Goal: Task Accomplishment & Management: Manage account settings

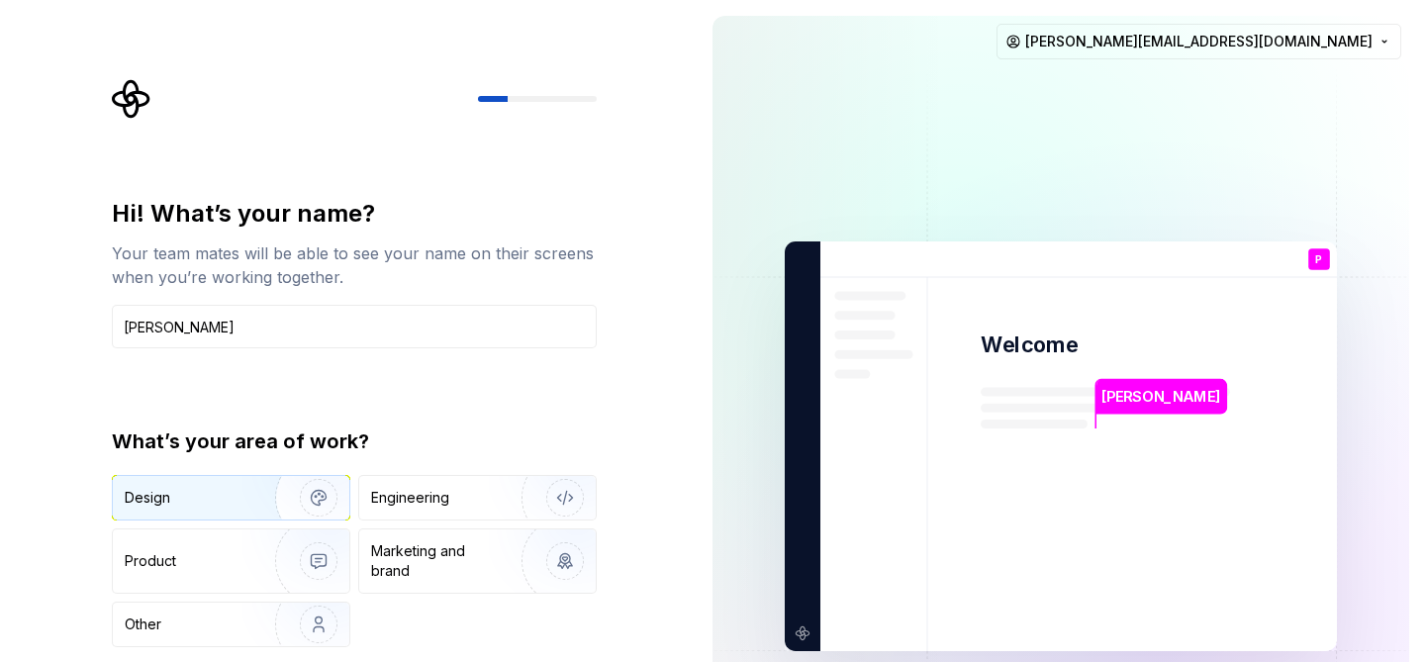
type input "[PERSON_NAME]"
click at [255, 487] on img "button" at bounding box center [305, 497] width 127 height 133
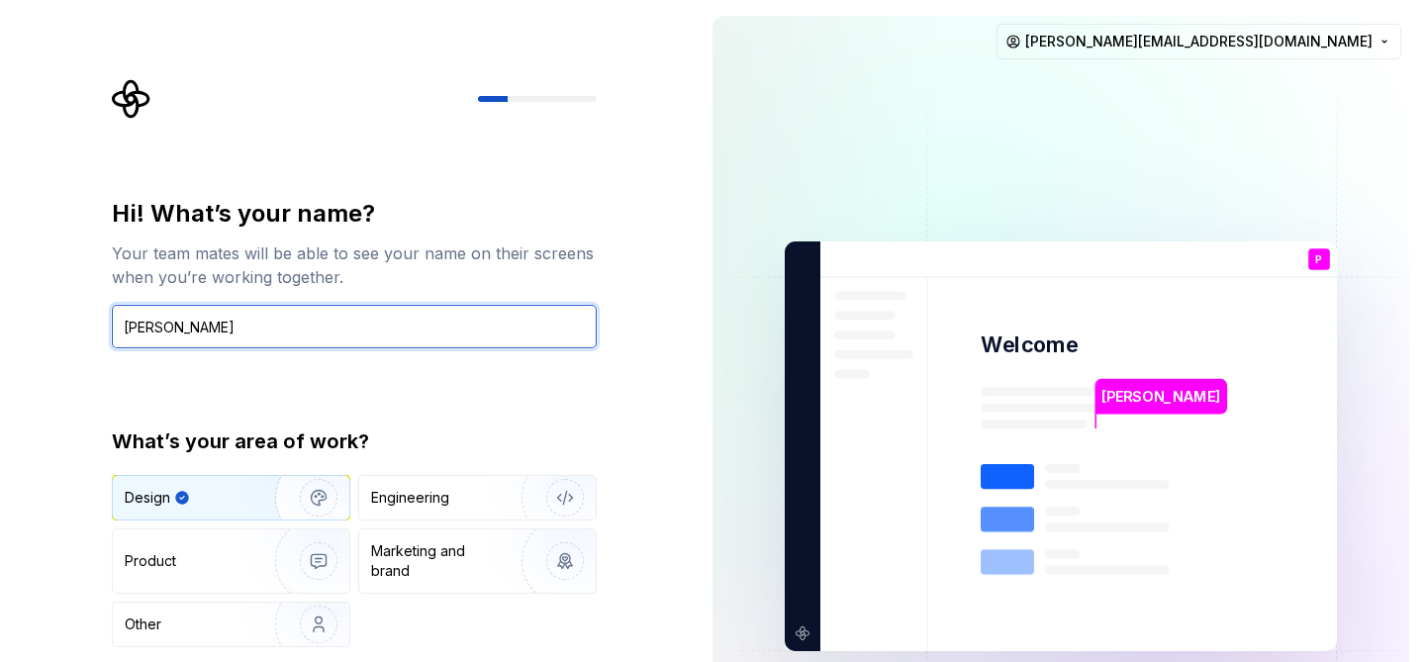
click at [300, 315] on input "[PERSON_NAME]" at bounding box center [354, 327] width 485 height 44
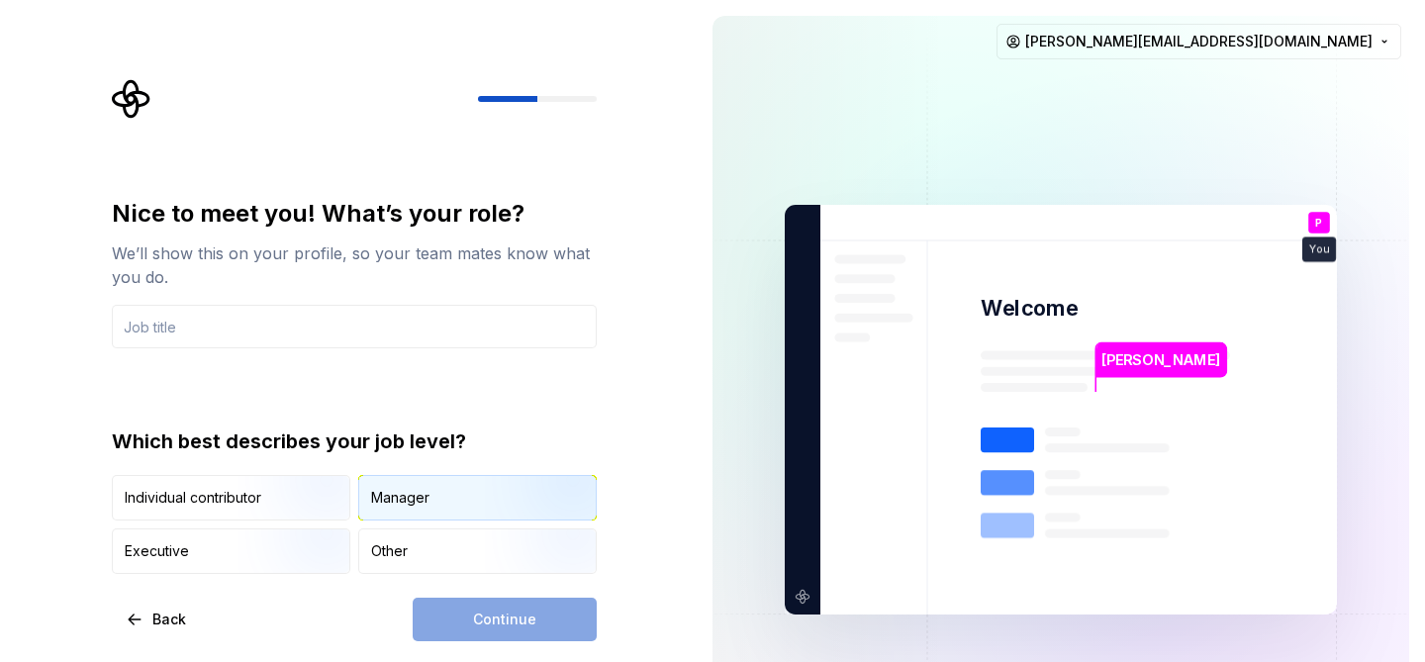
click at [431, 498] on div "Manager" at bounding box center [477, 498] width 237 height 44
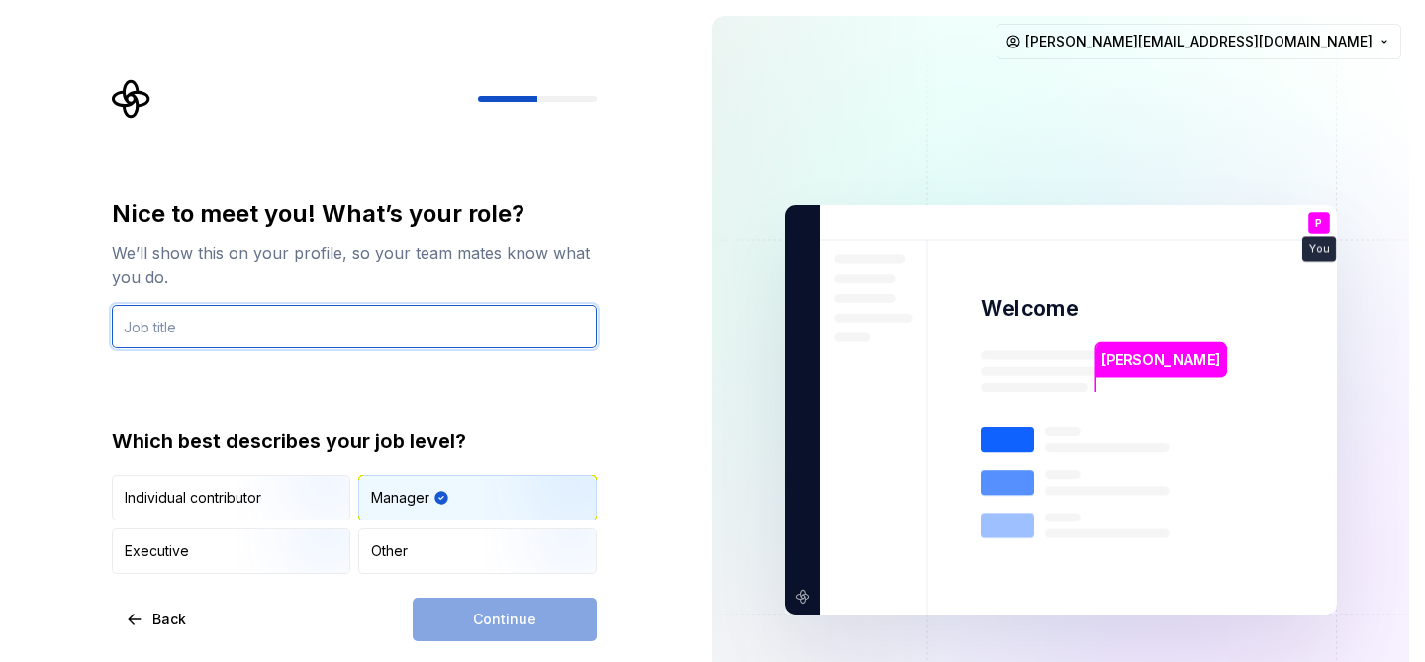
click at [334, 318] on input "text" at bounding box center [354, 327] width 485 height 44
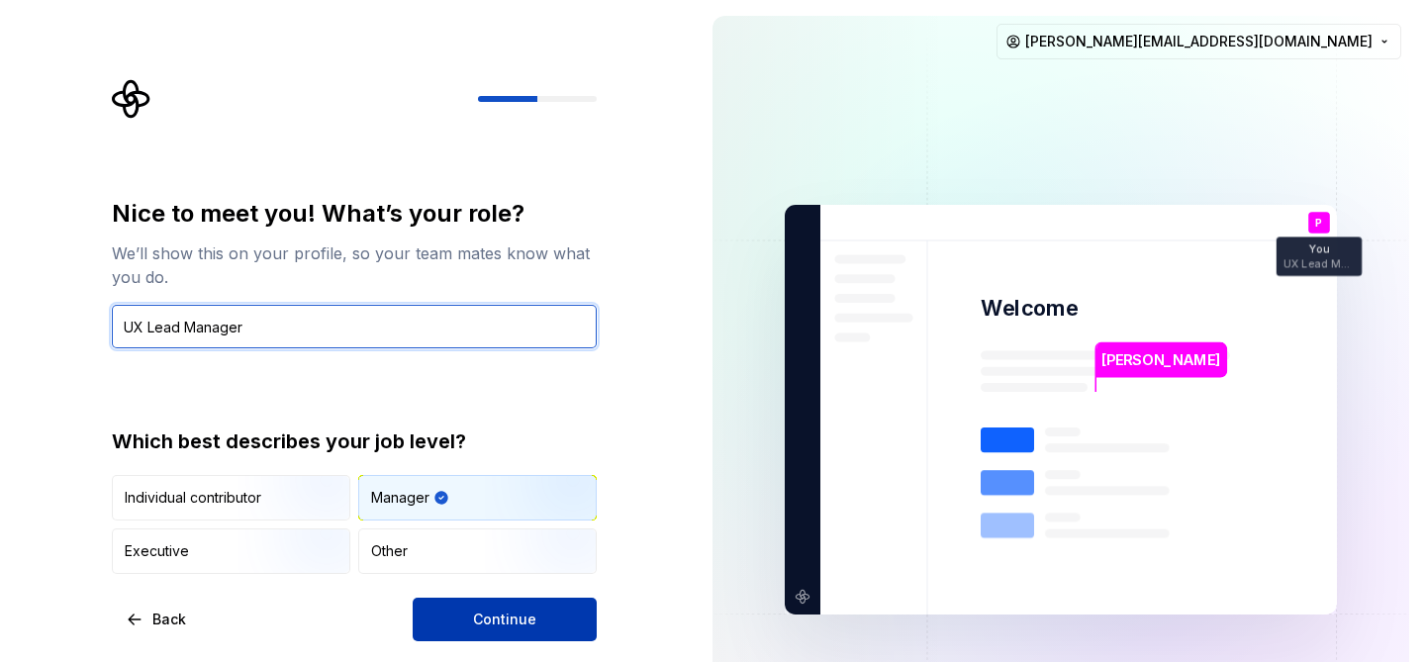
type input "UX Lead Manager"
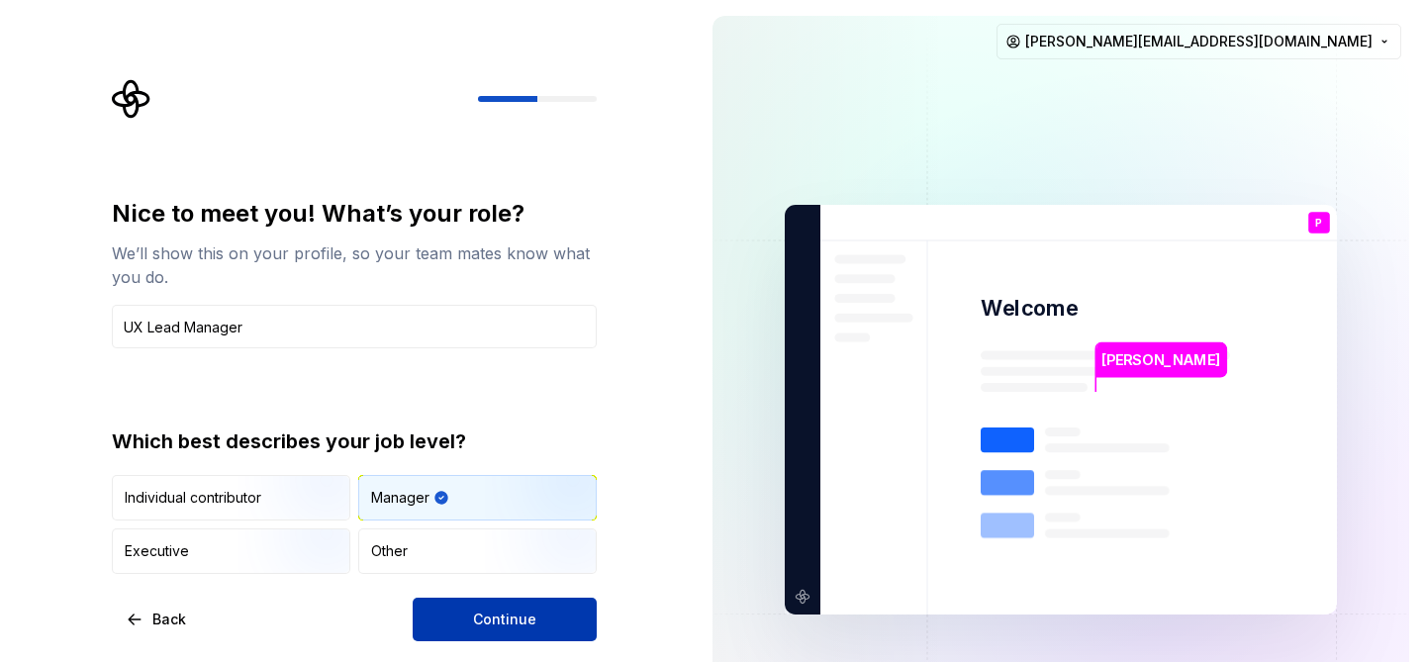
click at [472, 607] on button "Continue" at bounding box center [505, 620] width 184 height 44
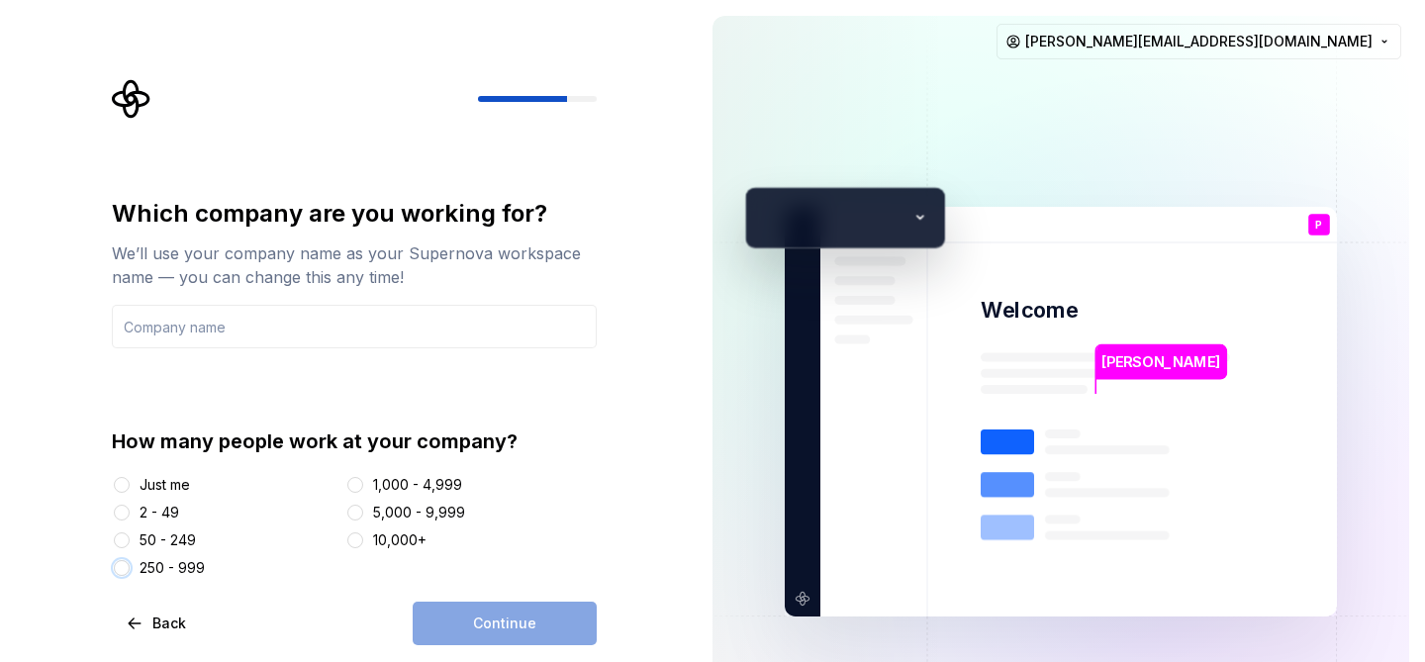
click at [122, 570] on button "250 - 999" at bounding box center [122, 568] width 16 height 16
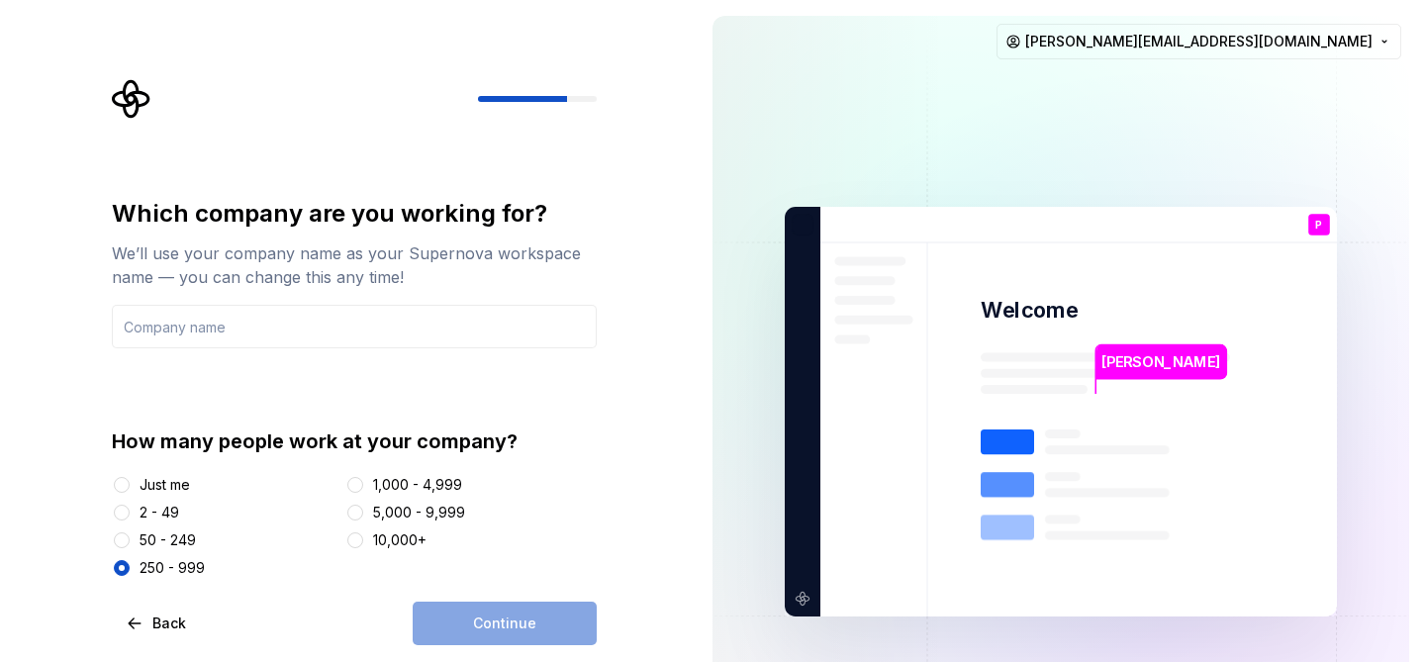
click at [502, 622] on div "Continue" at bounding box center [505, 624] width 184 height 44
click at [250, 327] on input "text" at bounding box center [354, 327] width 485 height 44
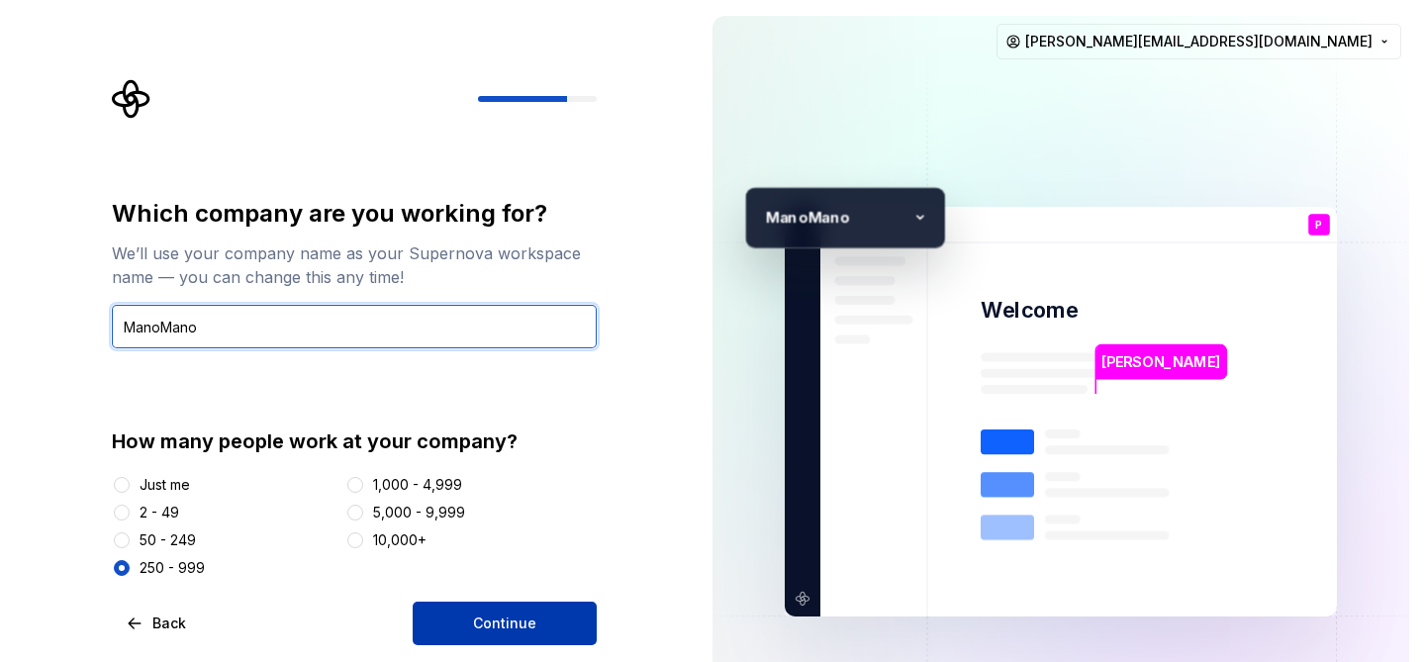
type input "ManoMano"
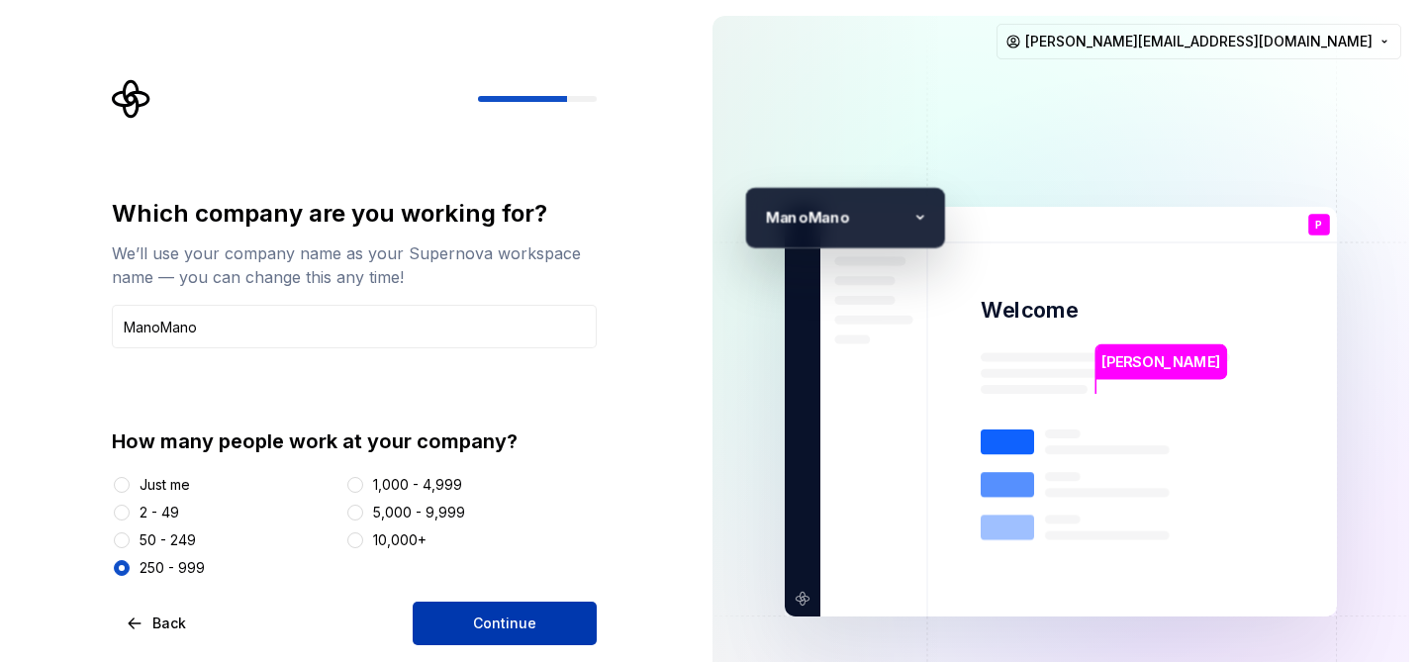
click at [532, 614] on span "Continue" at bounding box center [504, 624] width 63 height 20
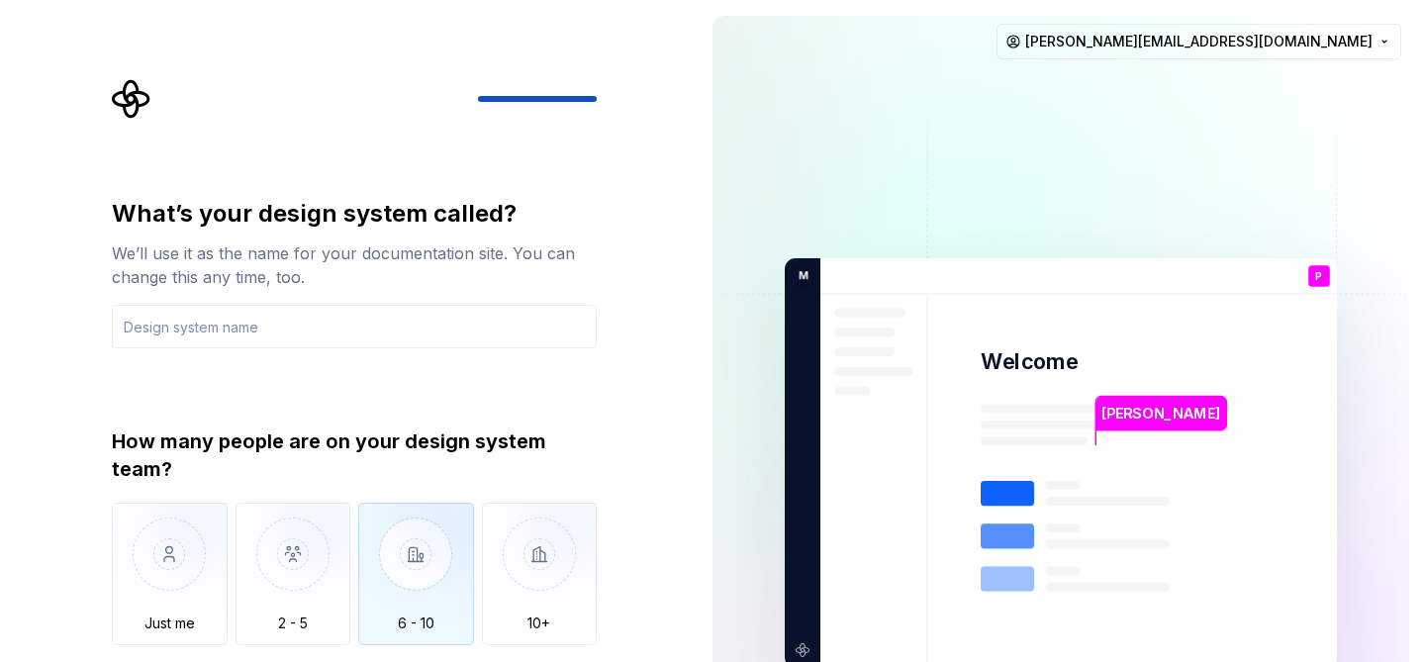
click at [417, 538] on img "button" at bounding box center [416, 569] width 116 height 133
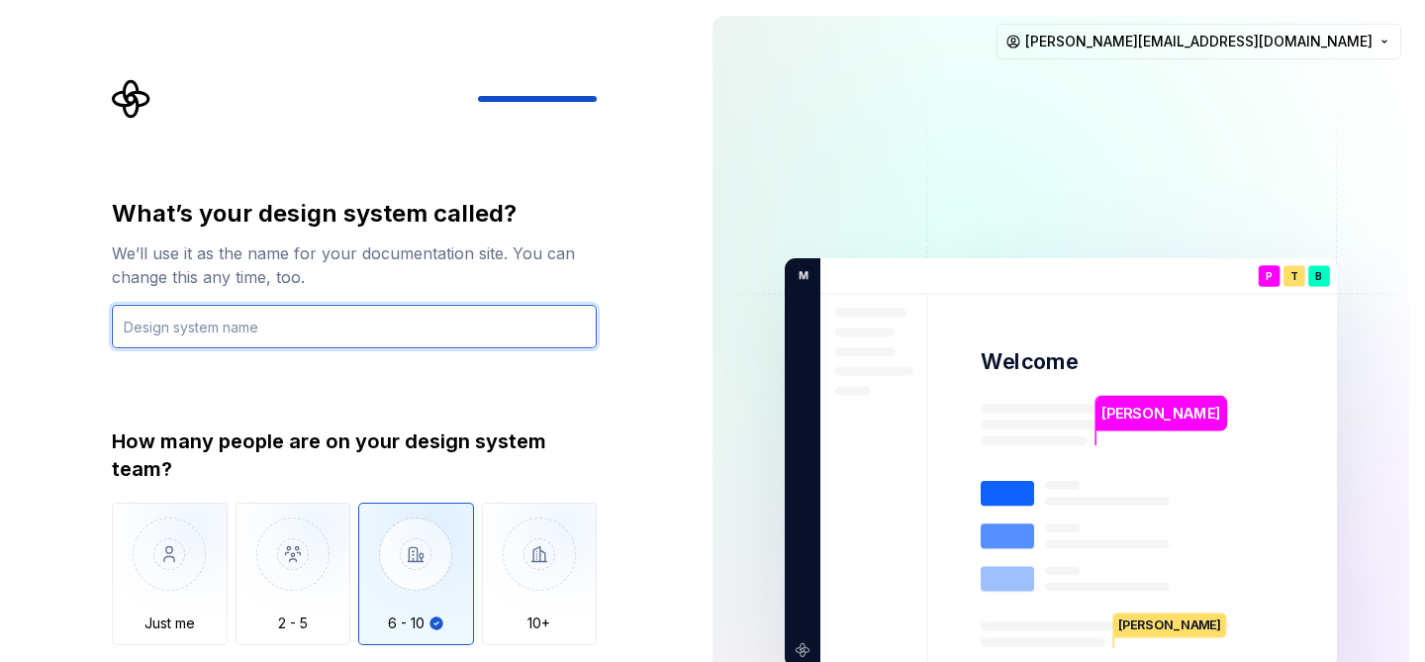
click at [282, 319] on input "text" at bounding box center [354, 327] width 485 height 44
type input "Totoro"
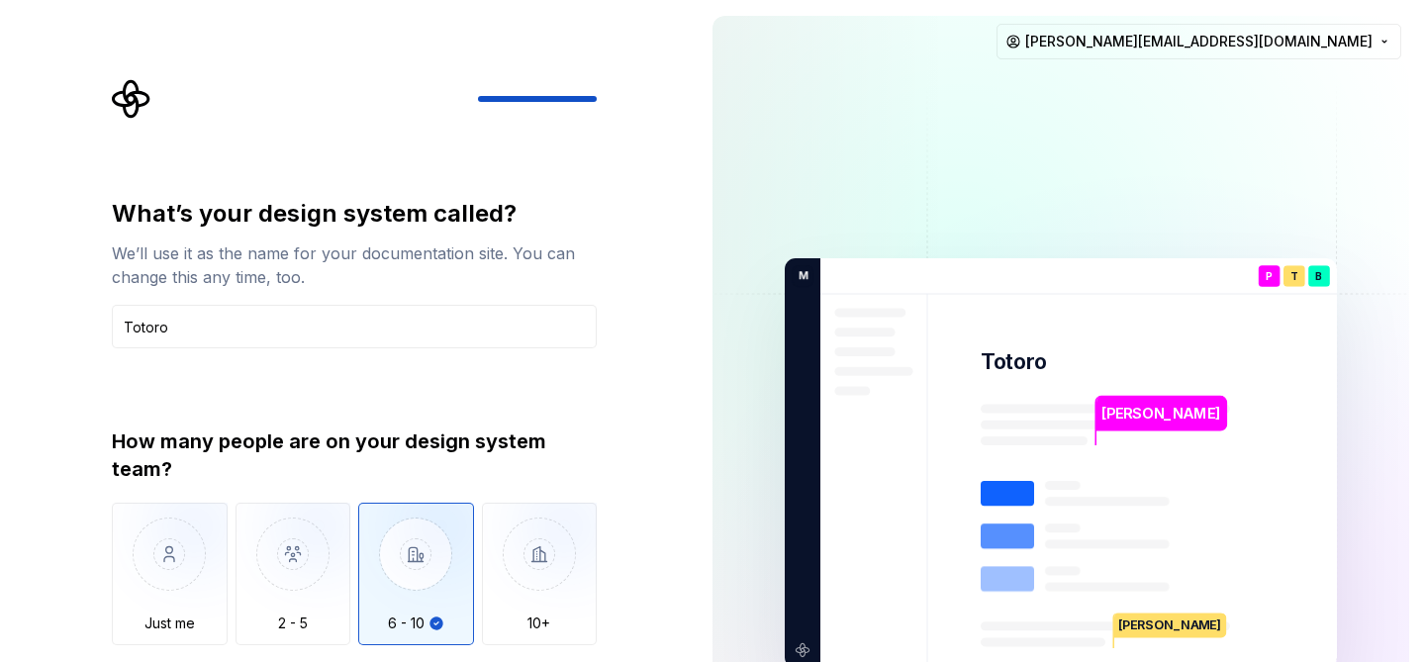
click at [619, 440] on div "What’s your design system called? We’ll use it as the name for your documentati…" at bounding box center [360, 413] width 521 height 669
click at [486, 348] on div "What’s your design system called? We’ll use it as the name for your documentati…" at bounding box center [354, 439] width 485 height 483
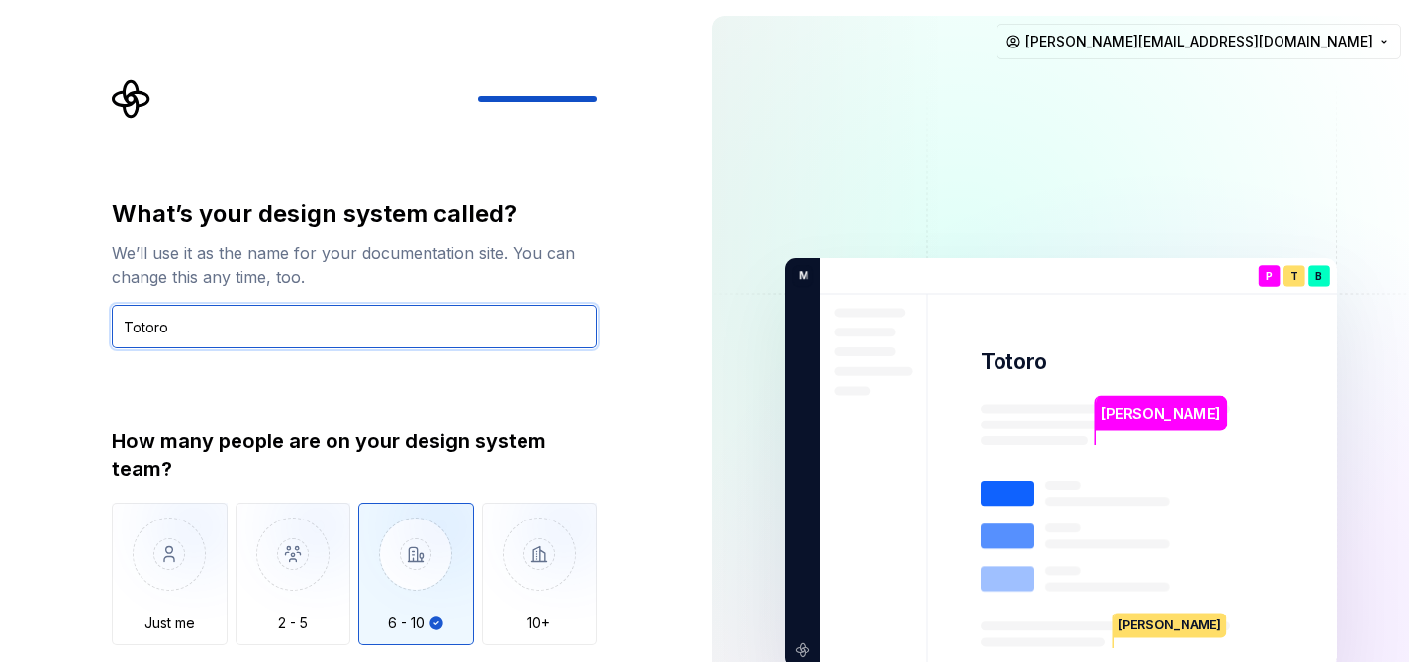
click at [489, 330] on input "Totoro" at bounding box center [354, 327] width 485 height 44
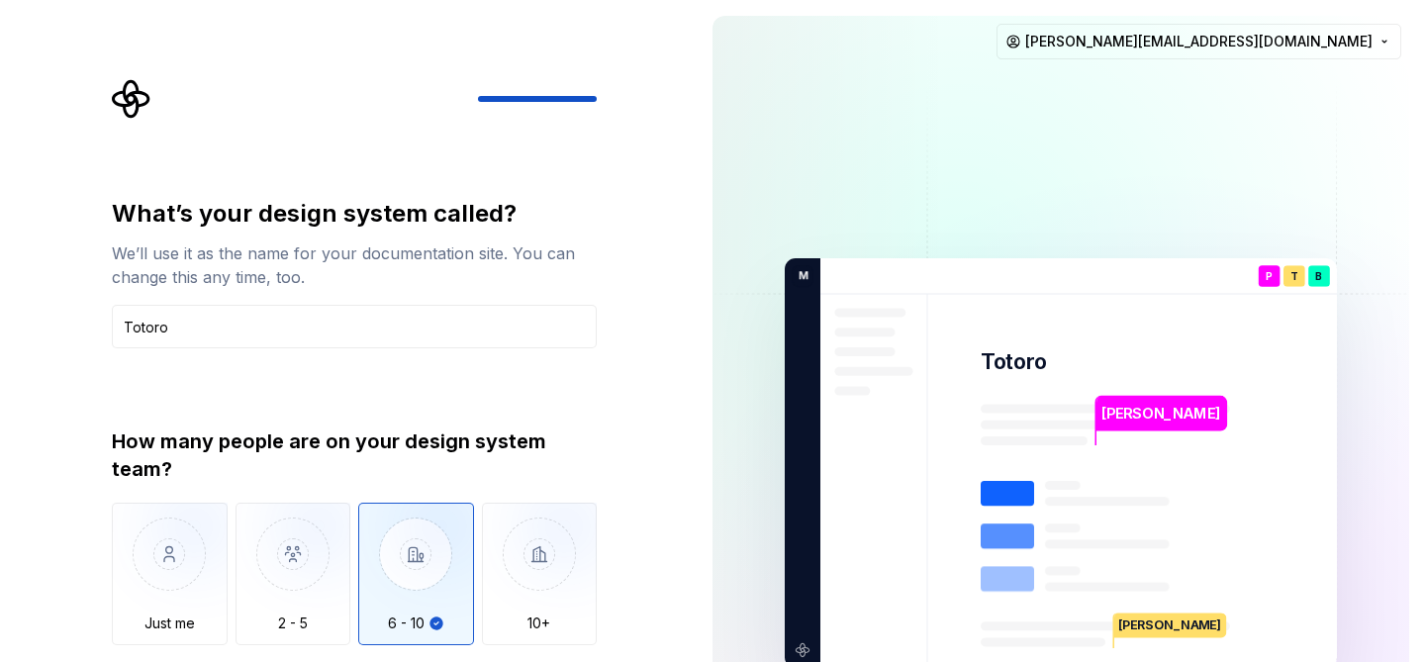
click at [628, 400] on div "What’s your design system called? We’ll use it as the name for your documentati…" at bounding box center [348, 463] width 697 height 926
click at [537, 409] on div "What’s your design system called? We’ll use it as the name for your documentati…" at bounding box center [354, 439] width 485 height 483
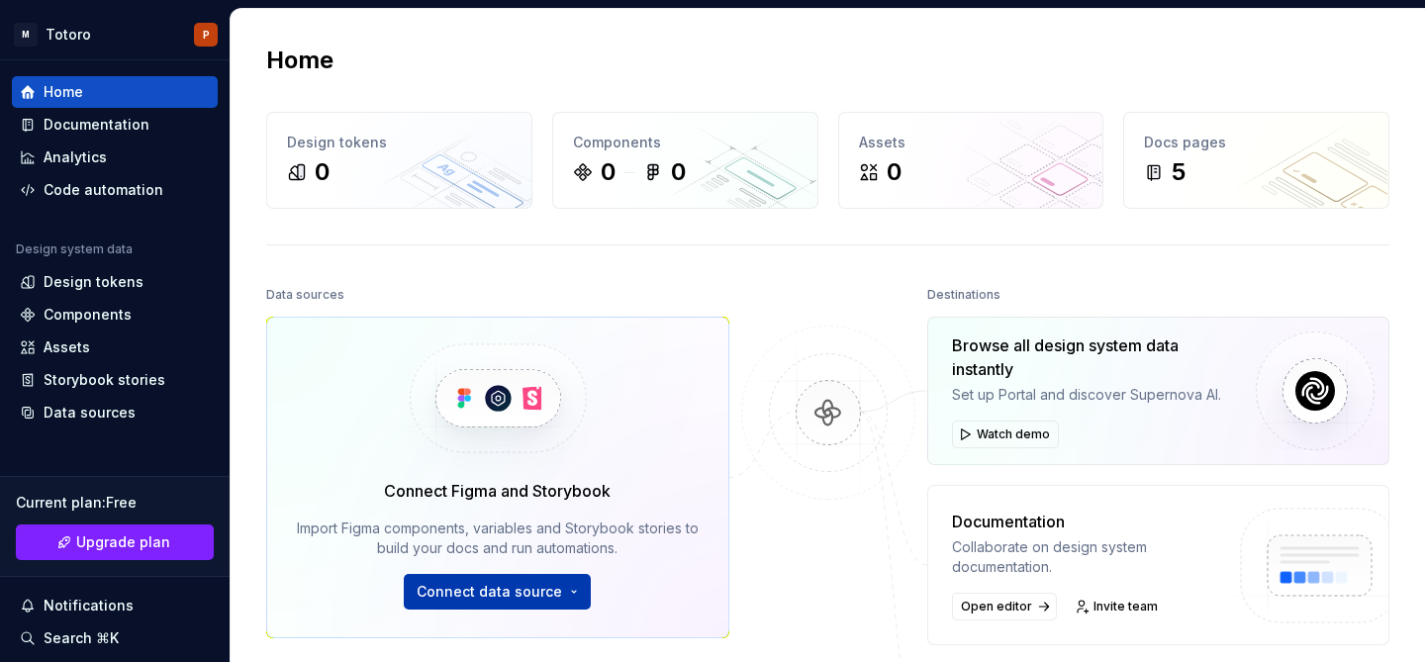
click at [509, 603] on button "Connect data source" at bounding box center [497, 592] width 187 height 36
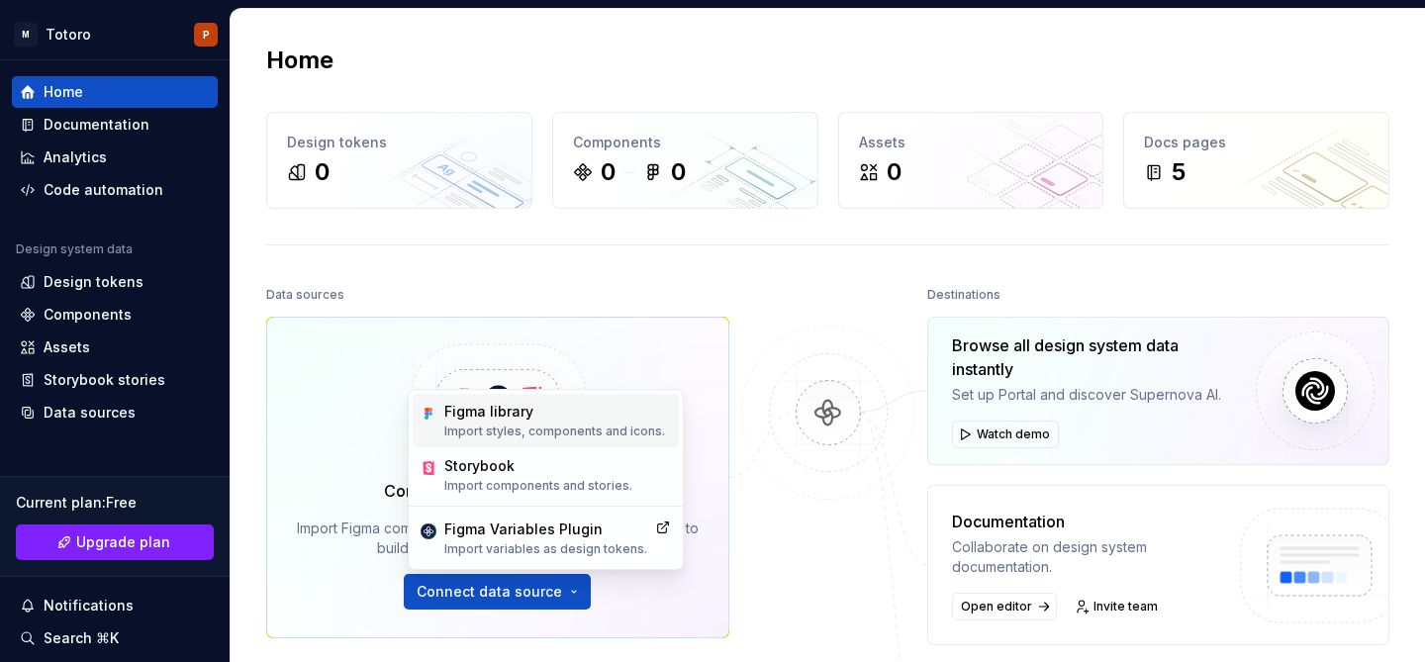
click at [513, 426] on p "Import styles, components and icons." at bounding box center [554, 432] width 221 height 16
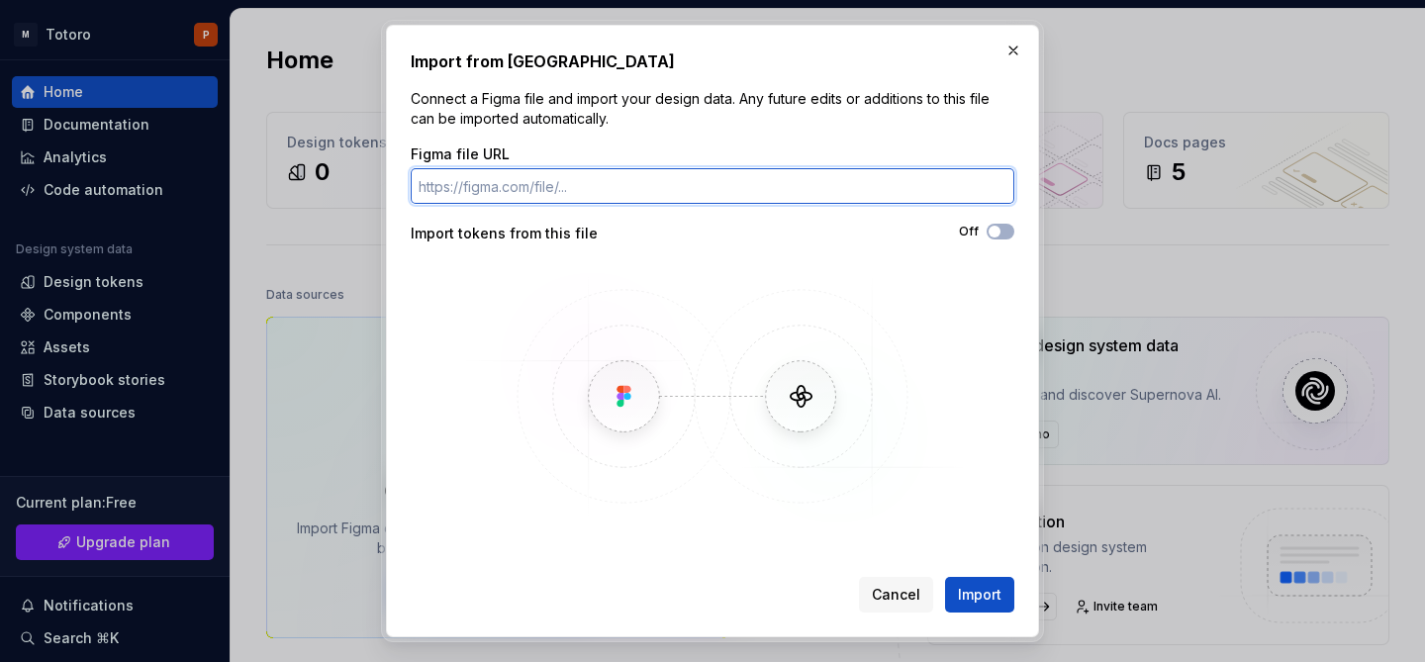
paste input "[URL][DOMAIN_NAME]"
type input "[URL][DOMAIN_NAME]"
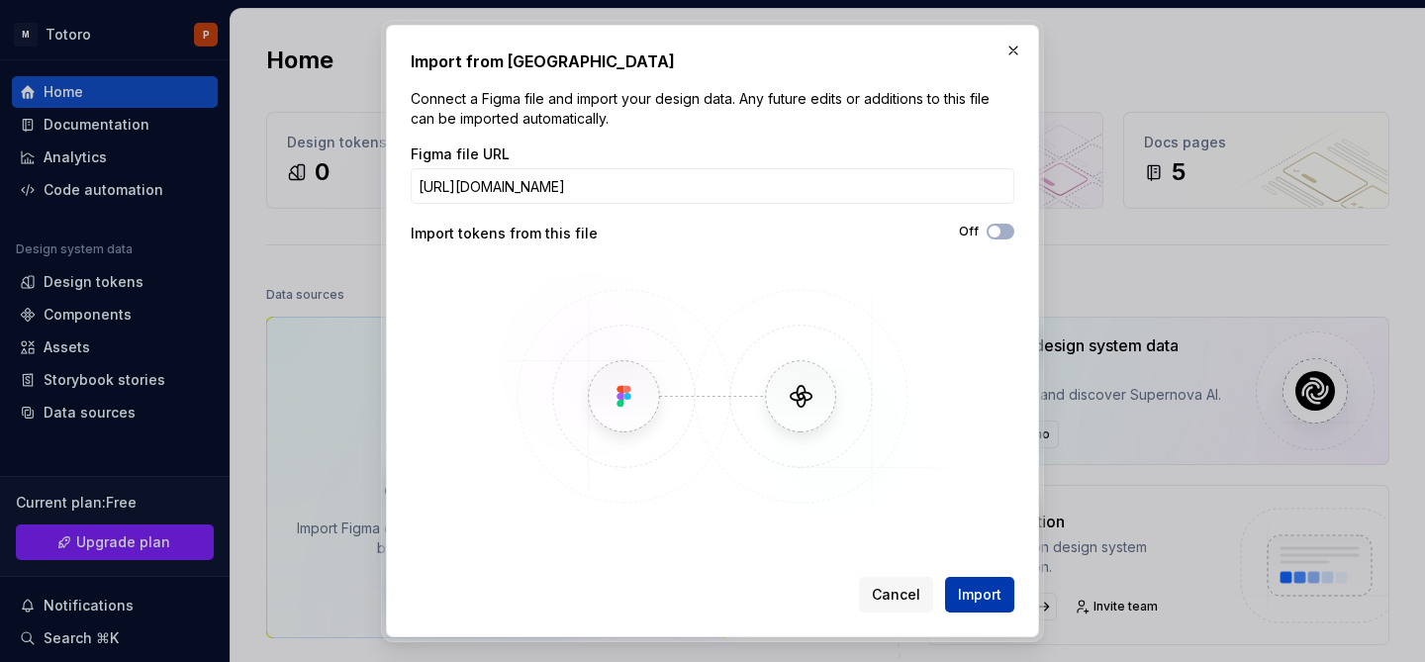
click at [968, 586] on span "Import" at bounding box center [980, 595] width 44 height 20
click at [993, 232] on span "button" at bounding box center [995, 232] width 12 height 12
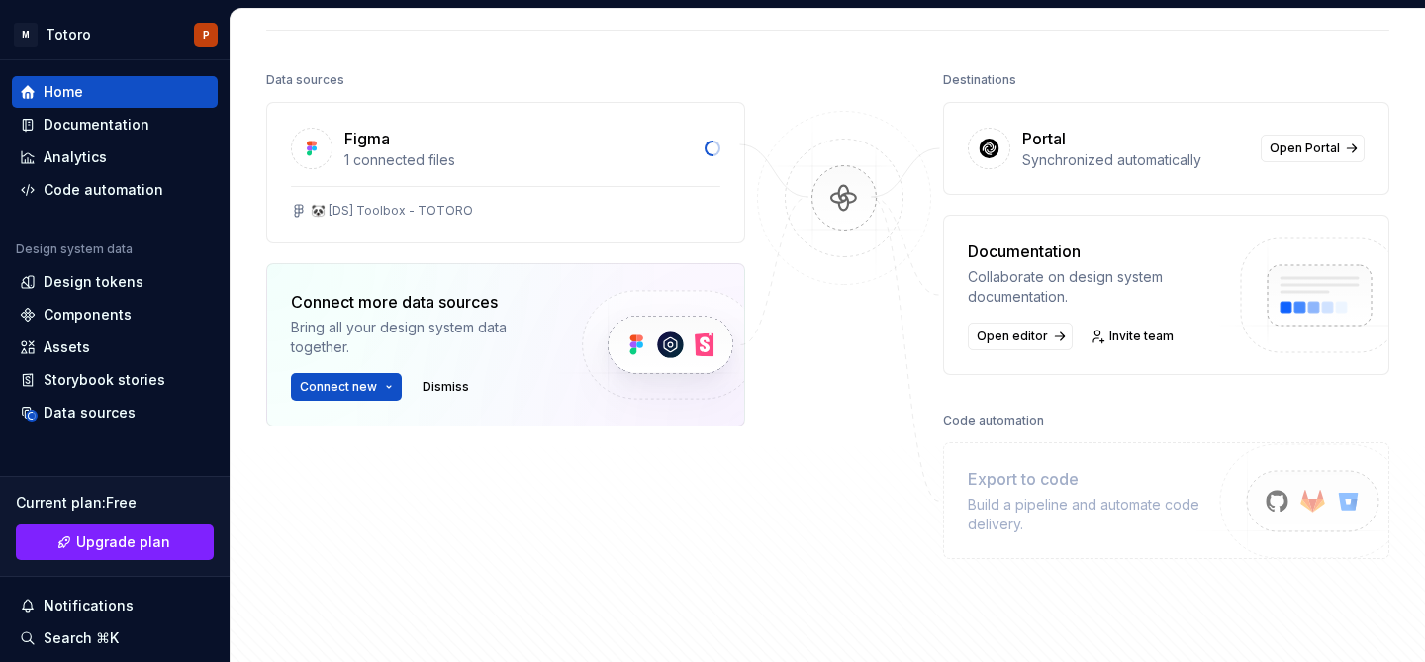
scroll to position [176, 0]
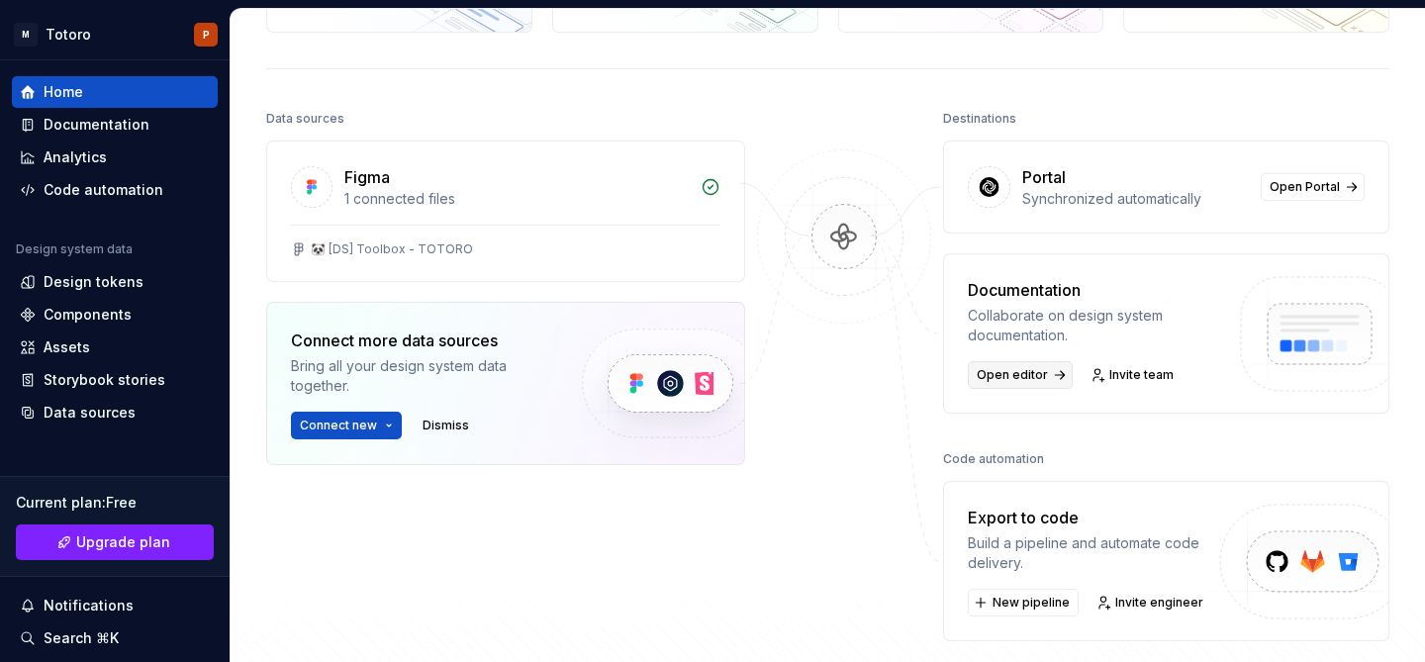
click at [998, 381] on span "Open editor" at bounding box center [1012, 375] width 71 height 16
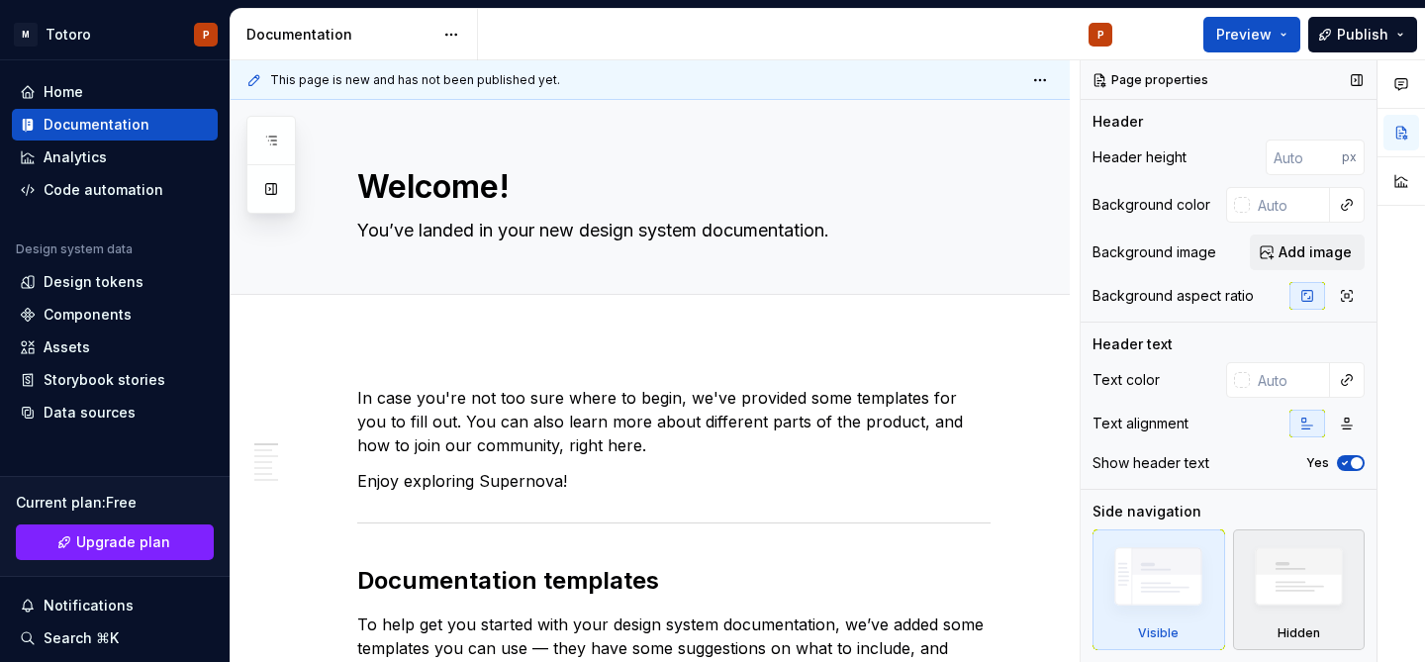
click at [1300, 606] on img at bounding box center [1299, 581] width 114 height 87
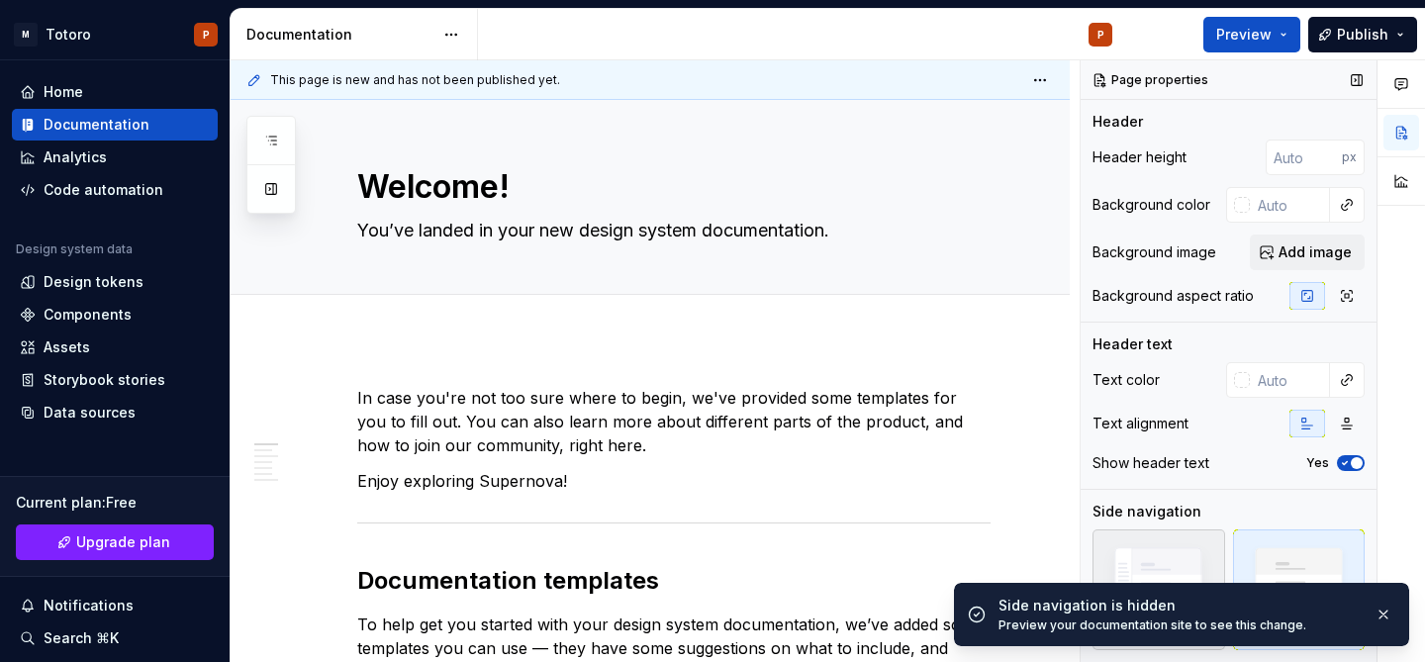
click at [1159, 549] on img at bounding box center [1159, 581] width 114 height 86
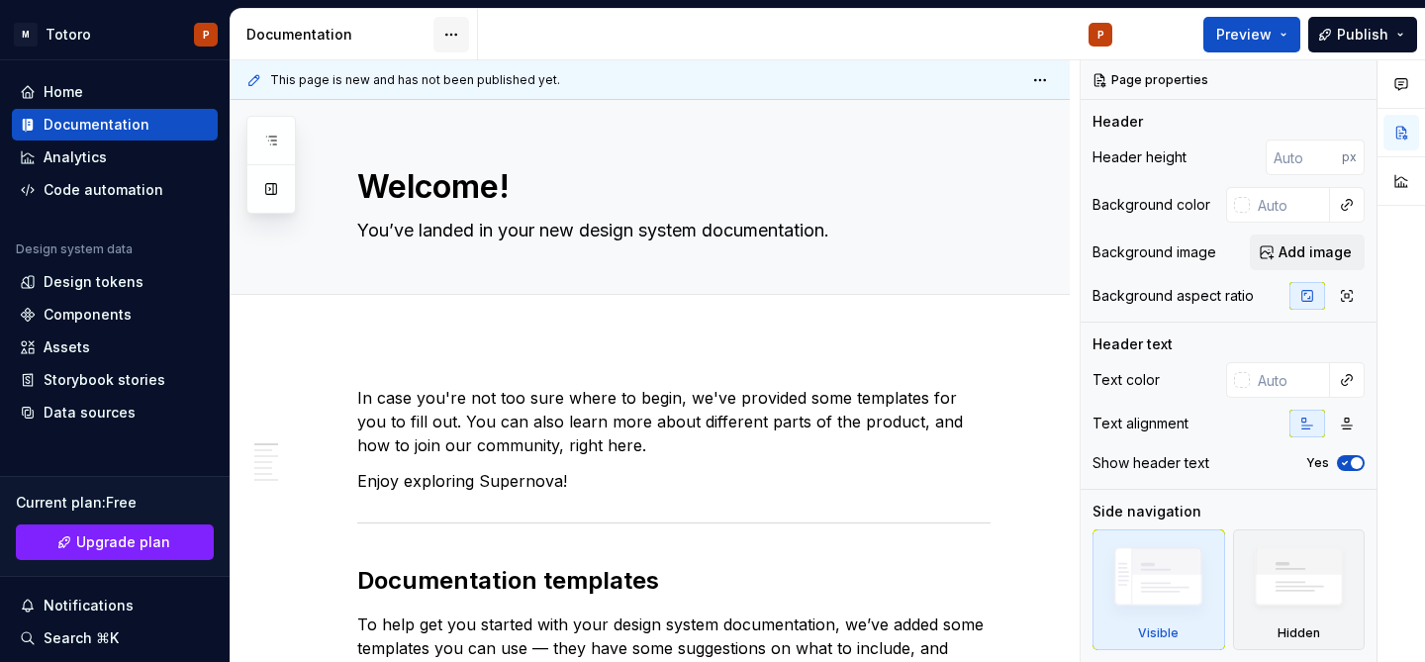
click at [434, 39] on html "M Totoro P Home Documentation Analytics Code automation Design system data Desi…" at bounding box center [712, 331] width 1425 height 662
click at [451, 38] on html "M Totoro P Home Documentation Analytics Code automation Design system data Desi…" at bounding box center [712, 331] width 1425 height 662
click at [106, 280] on div "Design tokens" at bounding box center [94, 282] width 100 height 20
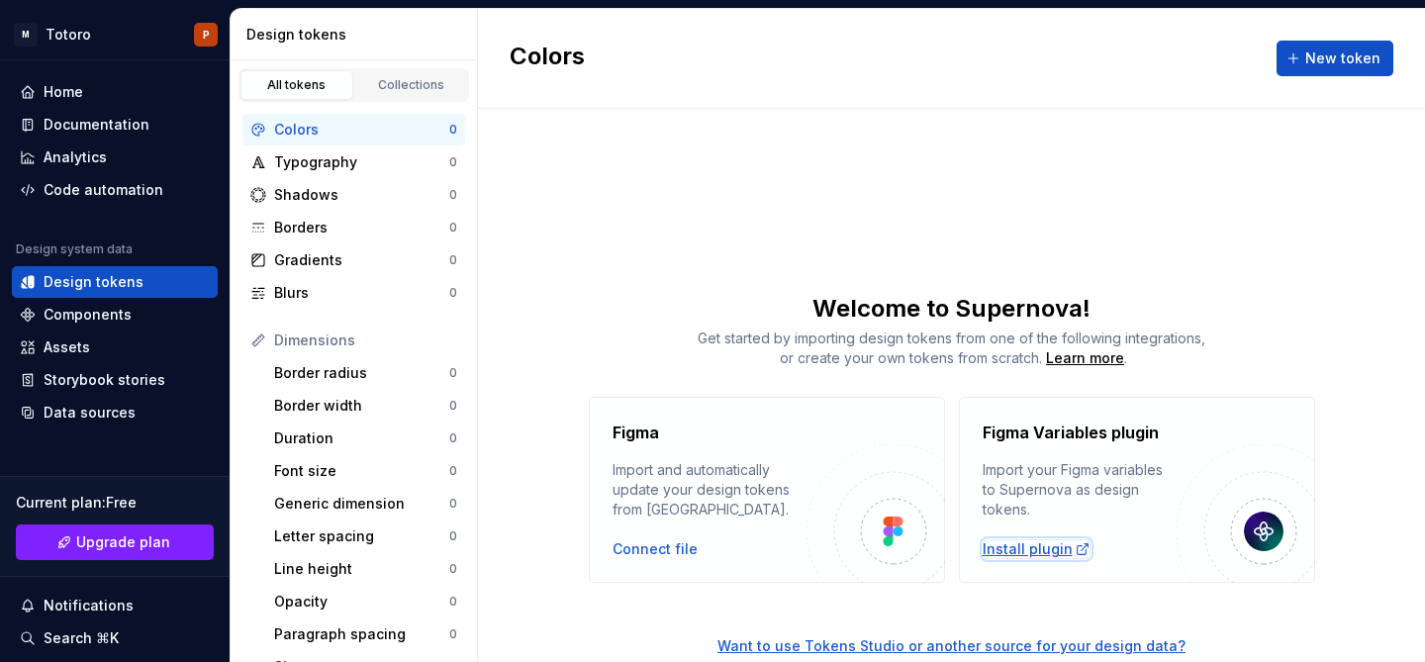
click at [1035, 548] on div "Install plugin" at bounding box center [1037, 549] width 108 height 20
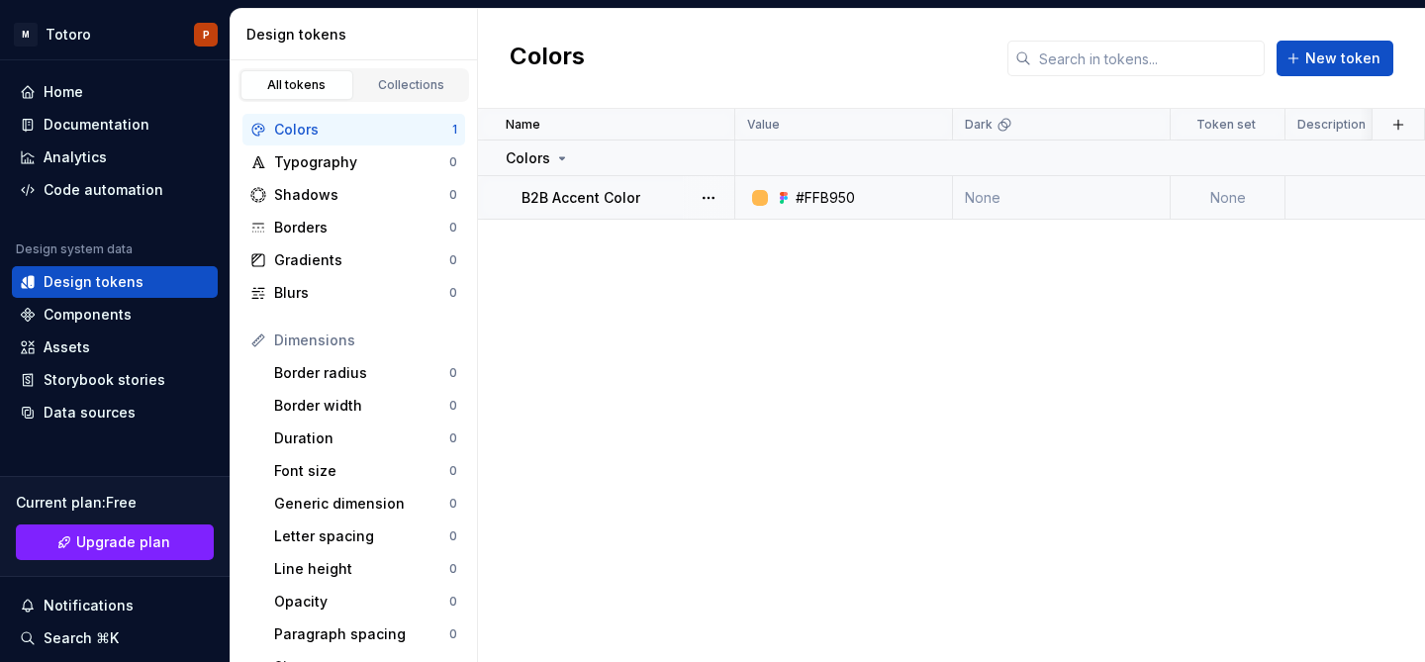
click at [610, 199] on p "B2B Accent Color" at bounding box center [581, 198] width 119 height 20
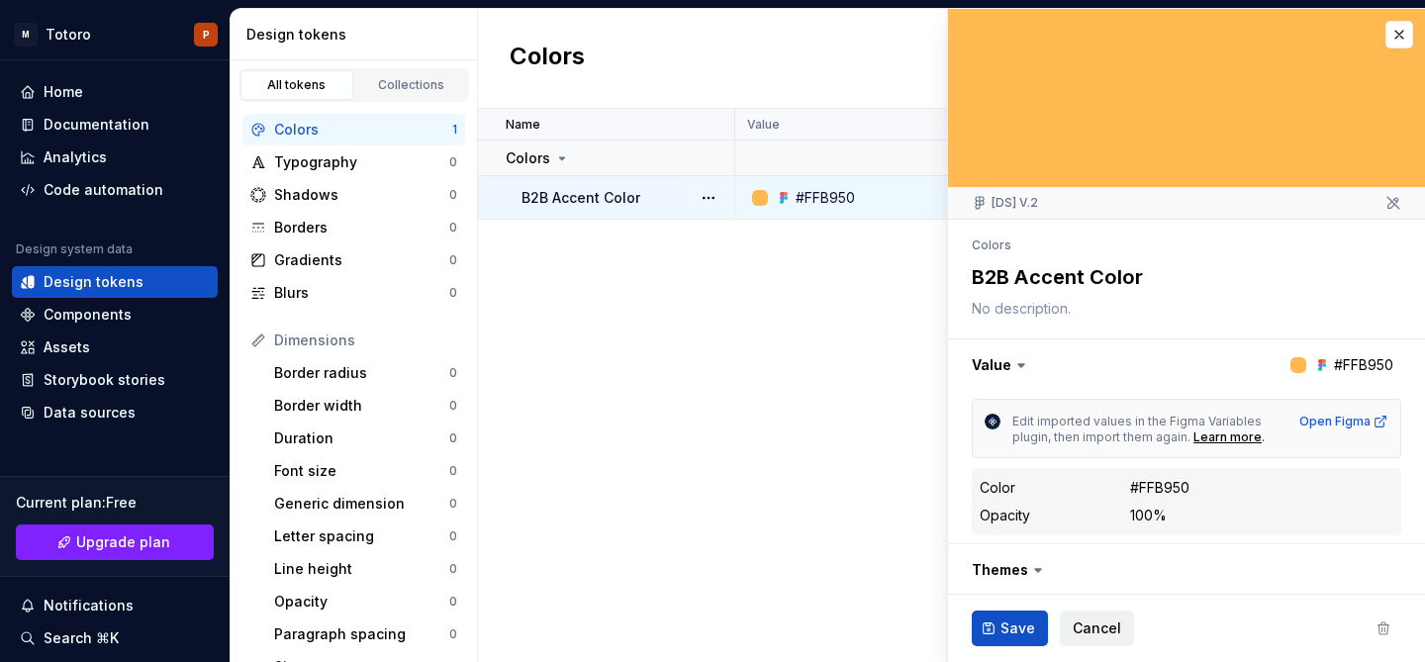
click at [1089, 622] on span "Cancel" at bounding box center [1097, 629] width 48 height 20
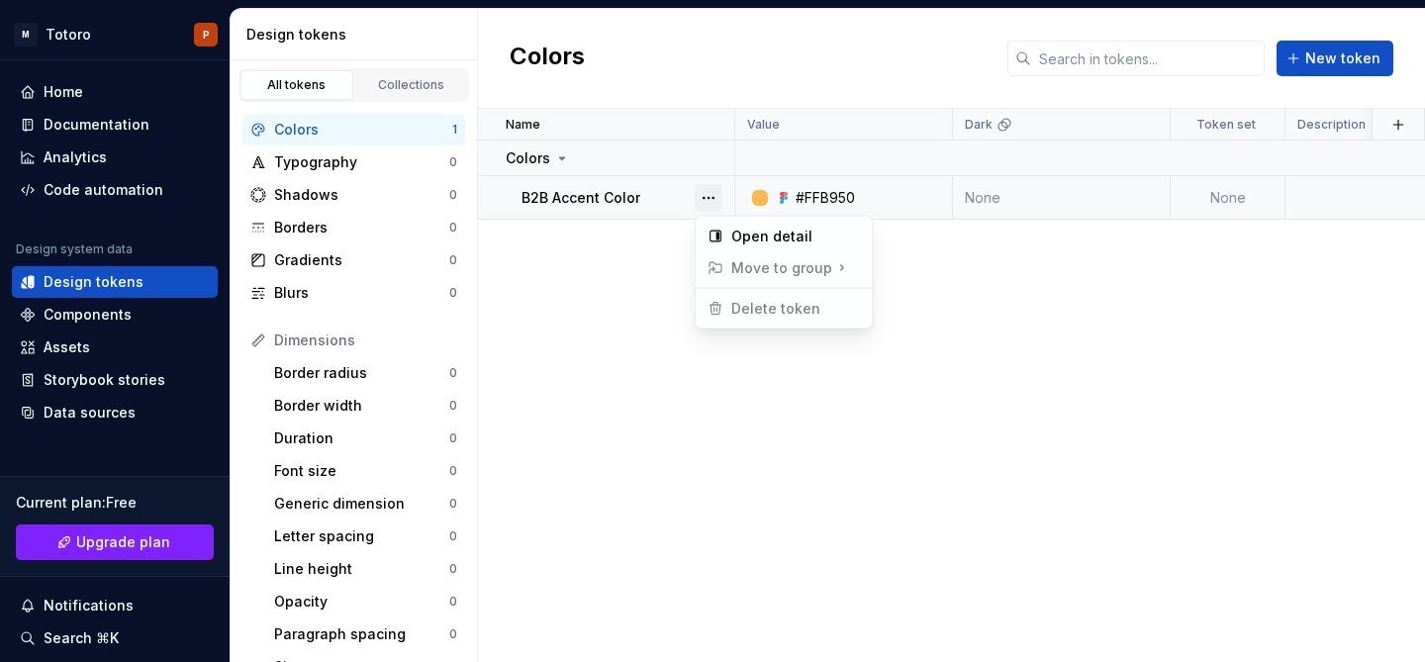
click at [715, 197] on button "button" at bounding box center [709, 198] width 28 height 28
click at [712, 197] on button "button" at bounding box center [709, 198] width 28 height 28
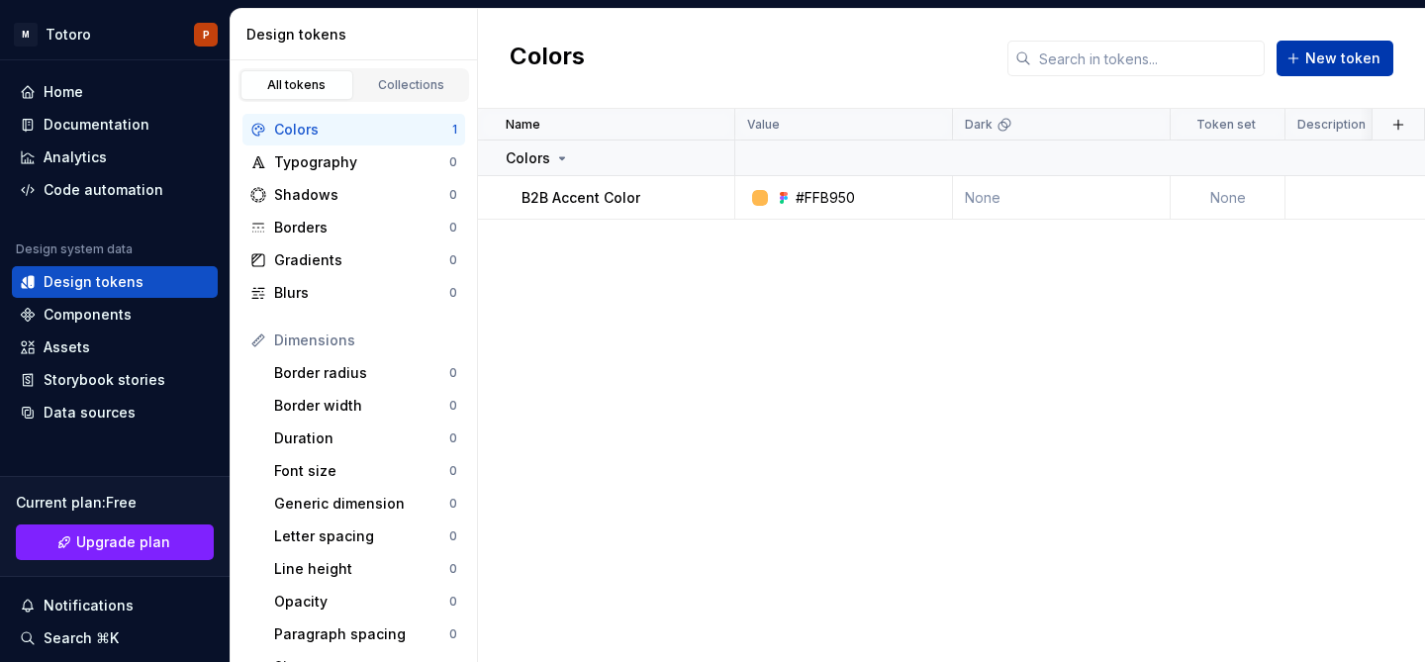
click at [1320, 60] on span "New token" at bounding box center [1342, 58] width 75 height 20
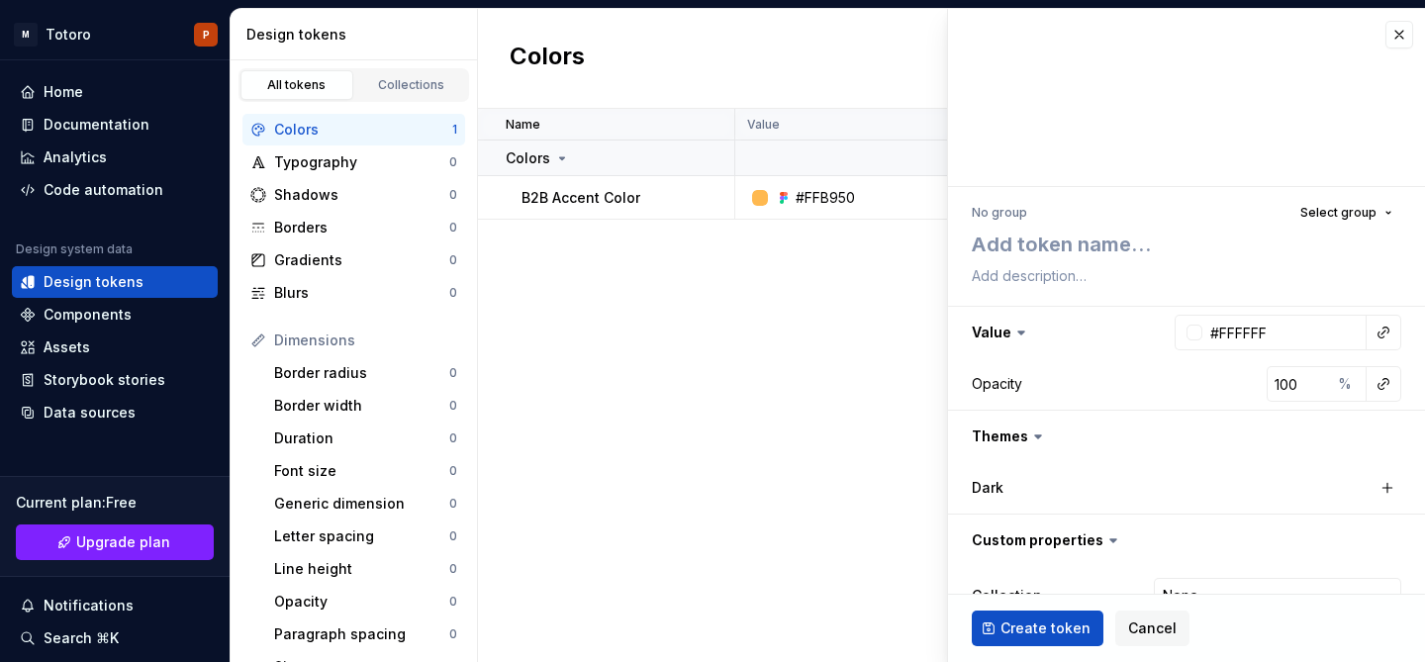
click at [856, 331] on div "Name Value Dark Token set Description Last updated Colors B2B Accent Color #FFB…" at bounding box center [951, 385] width 947 height 553
click at [1143, 624] on span "Cancel" at bounding box center [1152, 629] width 48 height 20
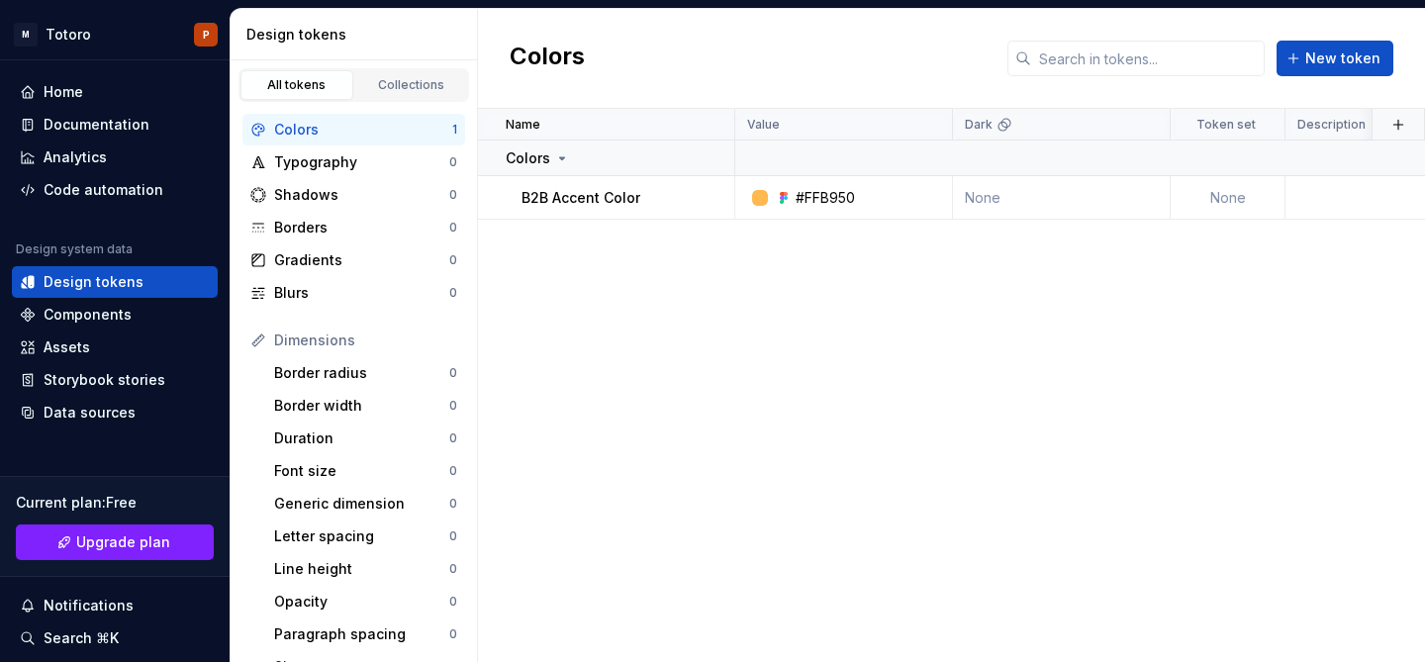
click at [907, 451] on div "Name Value Dark Token set Description Last updated Colors B2B Accent Color #FFB…" at bounding box center [951, 385] width 947 height 553
click at [707, 192] on button "button" at bounding box center [709, 198] width 28 height 28
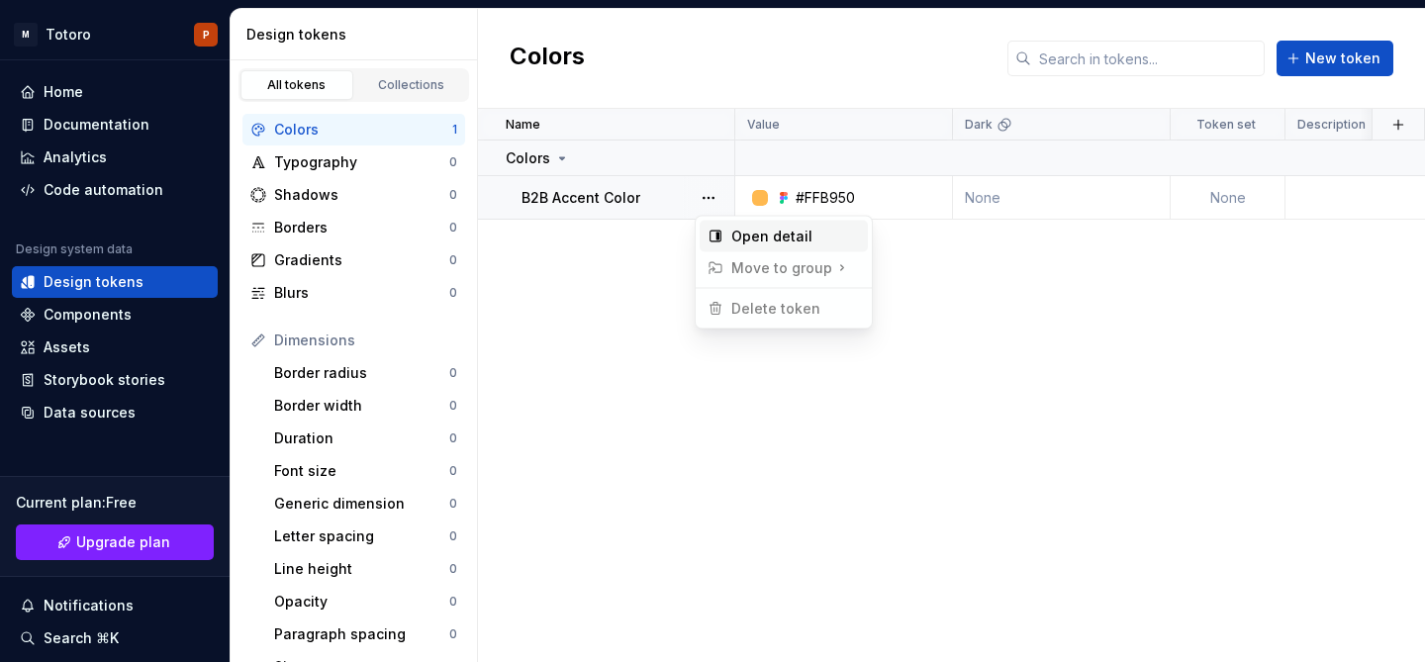
click at [750, 230] on div "Open detail" at bounding box center [795, 237] width 129 height 20
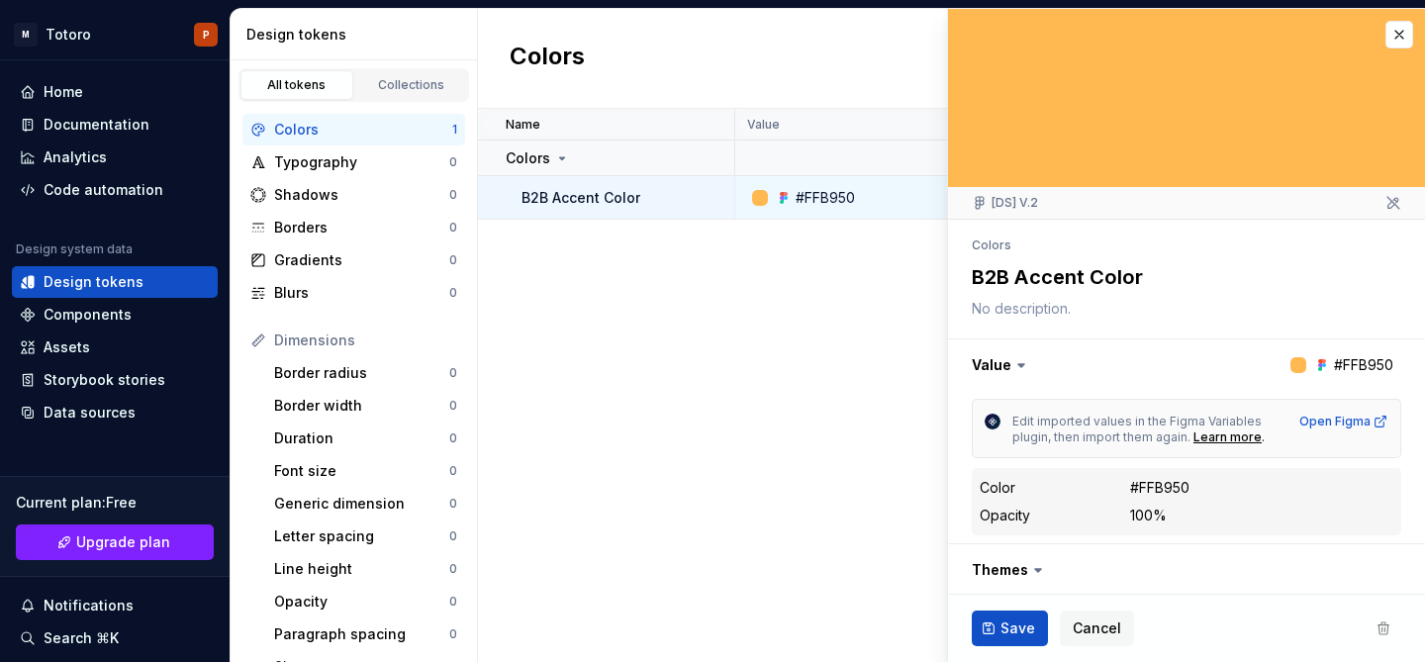
scroll to position [222, 0]
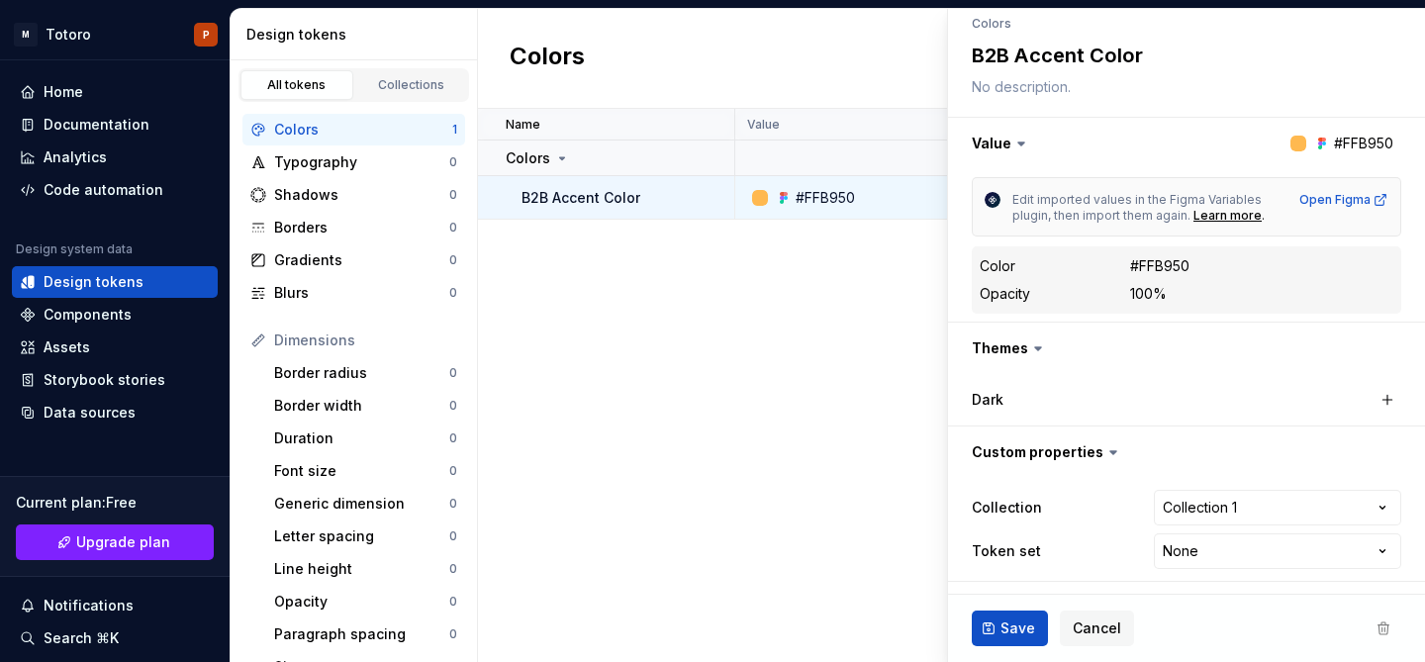
click at [1382, 618] on span at bounding box center [1384, 629] width 36 height 36
click at [1382, 632] on span at bounding box center [1384, 629] width 36 height 36
click at [1382, 629] on span at bounding box center [1384, 629] width 36 height 36
click at [1086, 628] on span "Cancel" at bounding box center [1097, 629] width 48 height 20
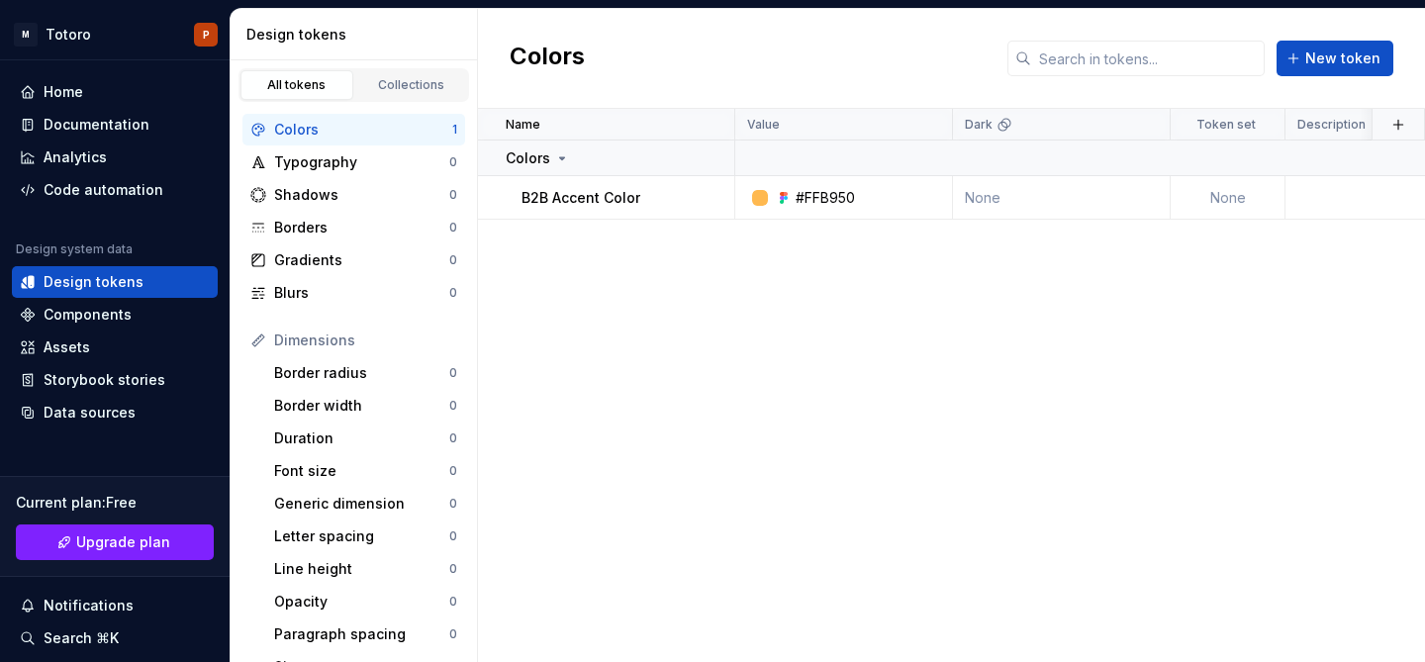
click at [1010, 462] on div "Name Value Dark Token set Description Last updated Colors B2B Accent Color #FFB…" at bounding box center [951, 385] width 947 height 553
click at [101, 86] on div "Home" at bounding box center [115, 92] width 190 height 20
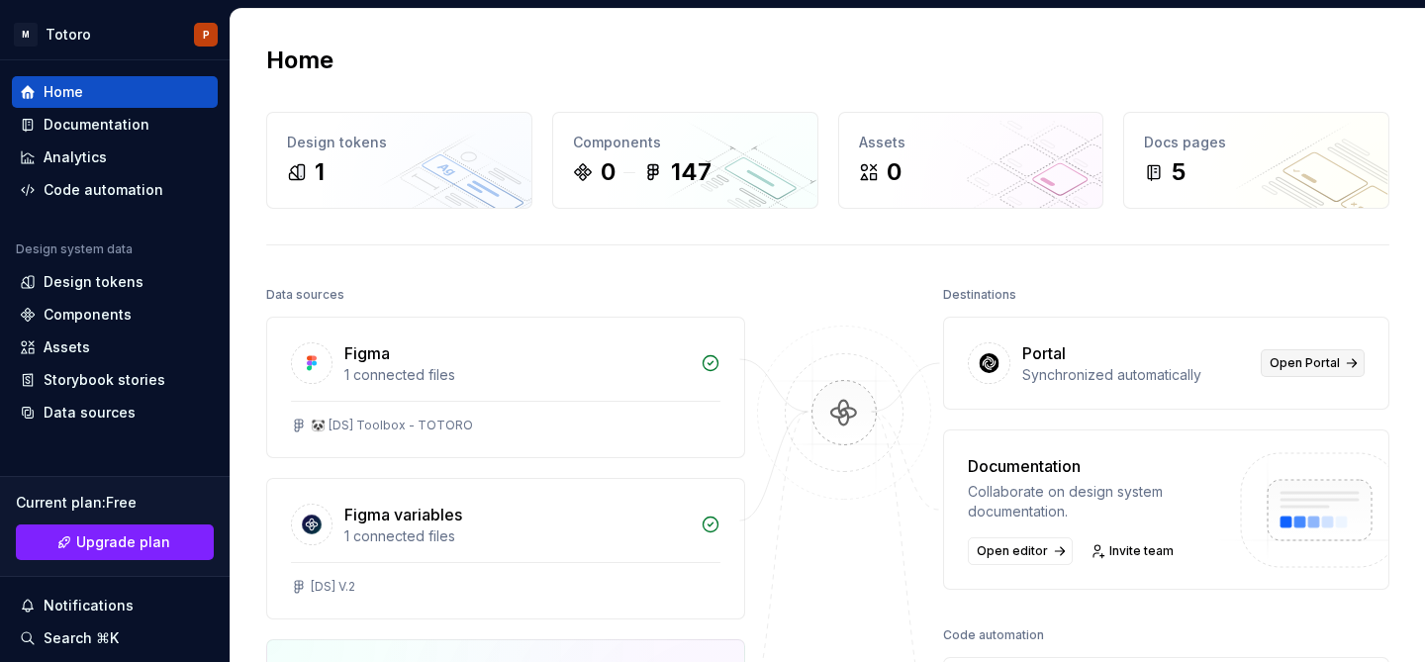
click at [1317, 356] on span "Open Portal" at bounding box center [1305, 363] width 70 height 16
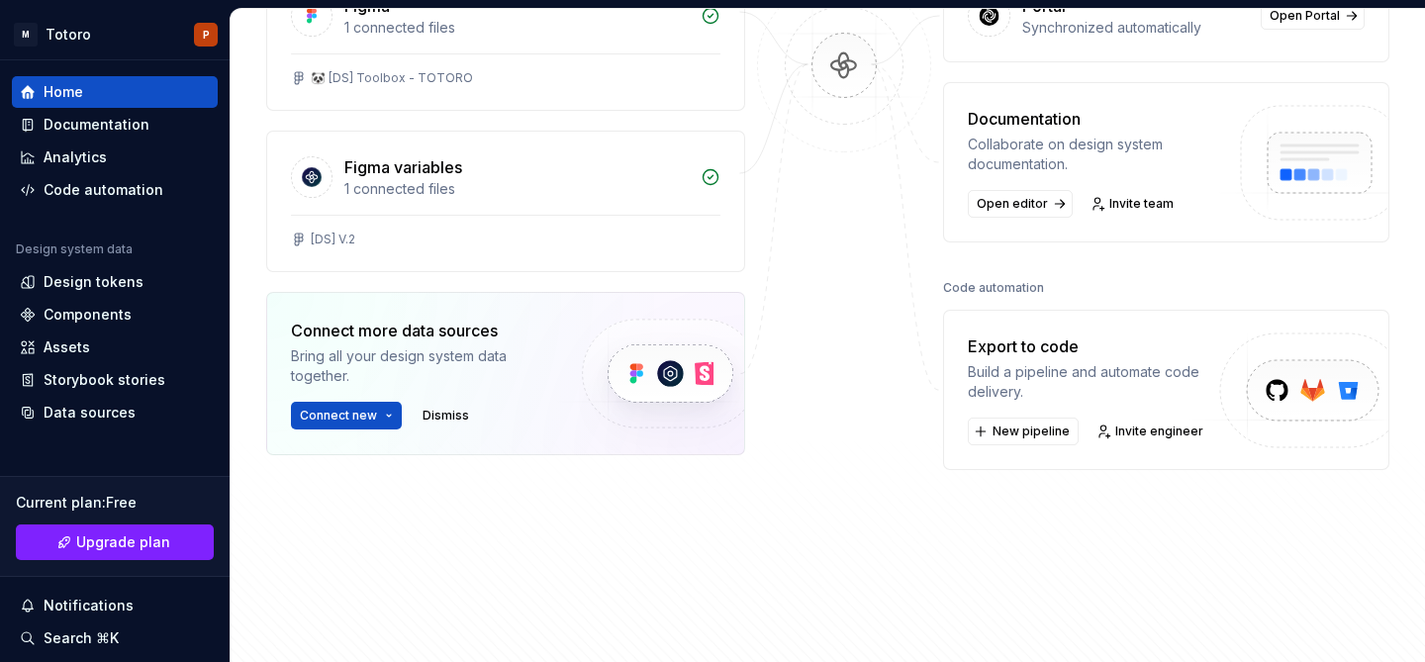
scroll to position [426, 0]
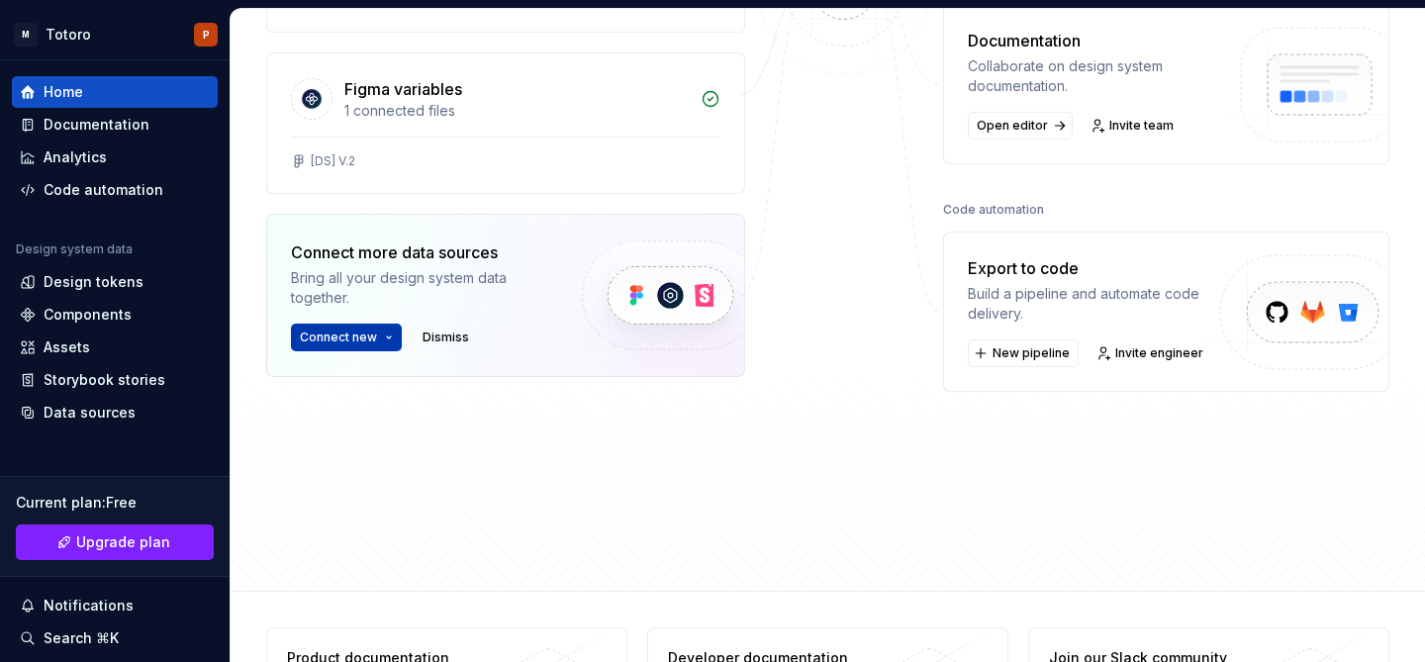
click at [383, 335] on button "Connect new" at bounding box center [346, 338] width 111 height 28
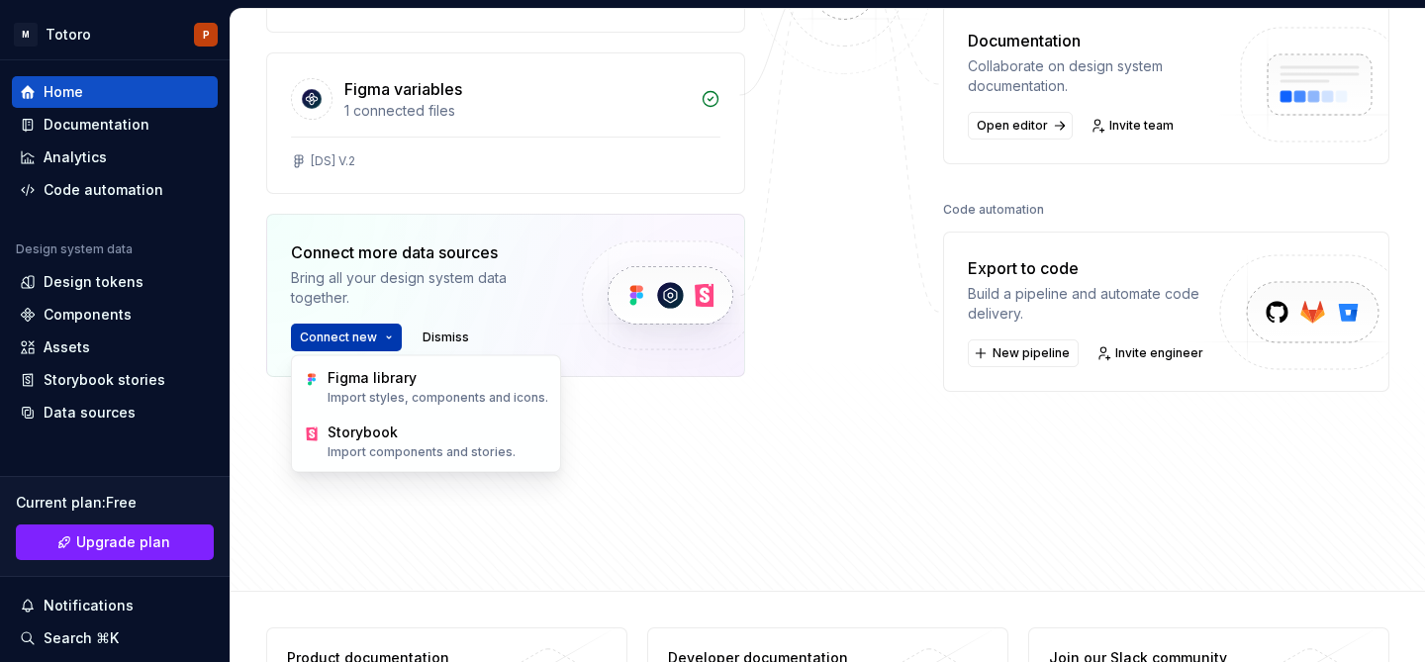
click at [383, 332] on button "Connect new" at bounding box center [346, 338] width 111 height 28
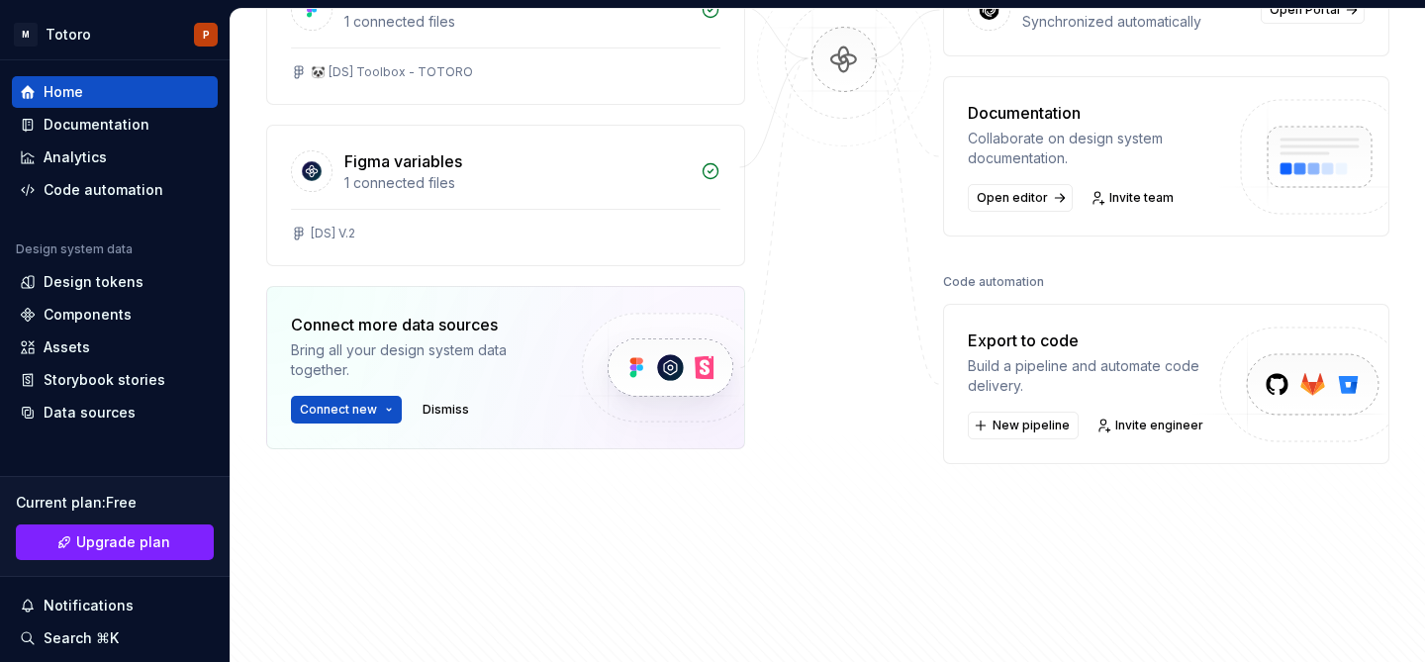
scroll to position [288, 0]
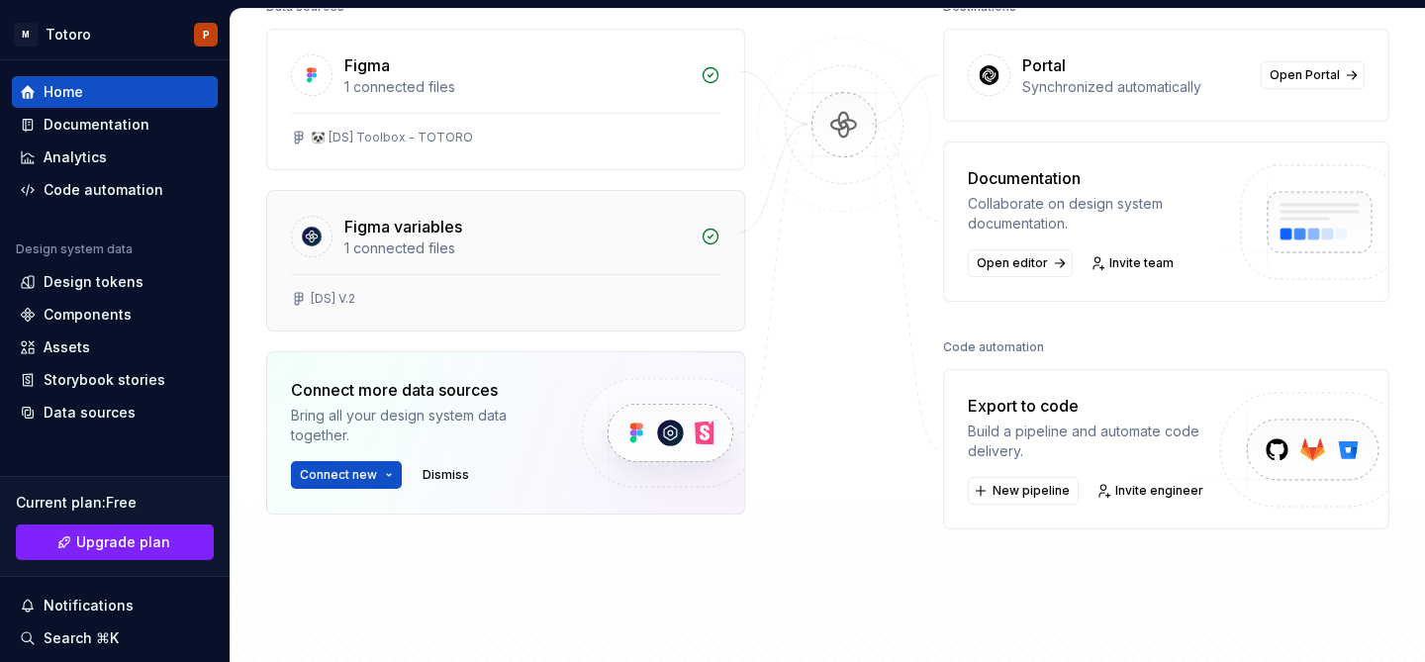
click at [465, 248] on div "1 connected files" at bounding box center [516, 249] width 344 height 20
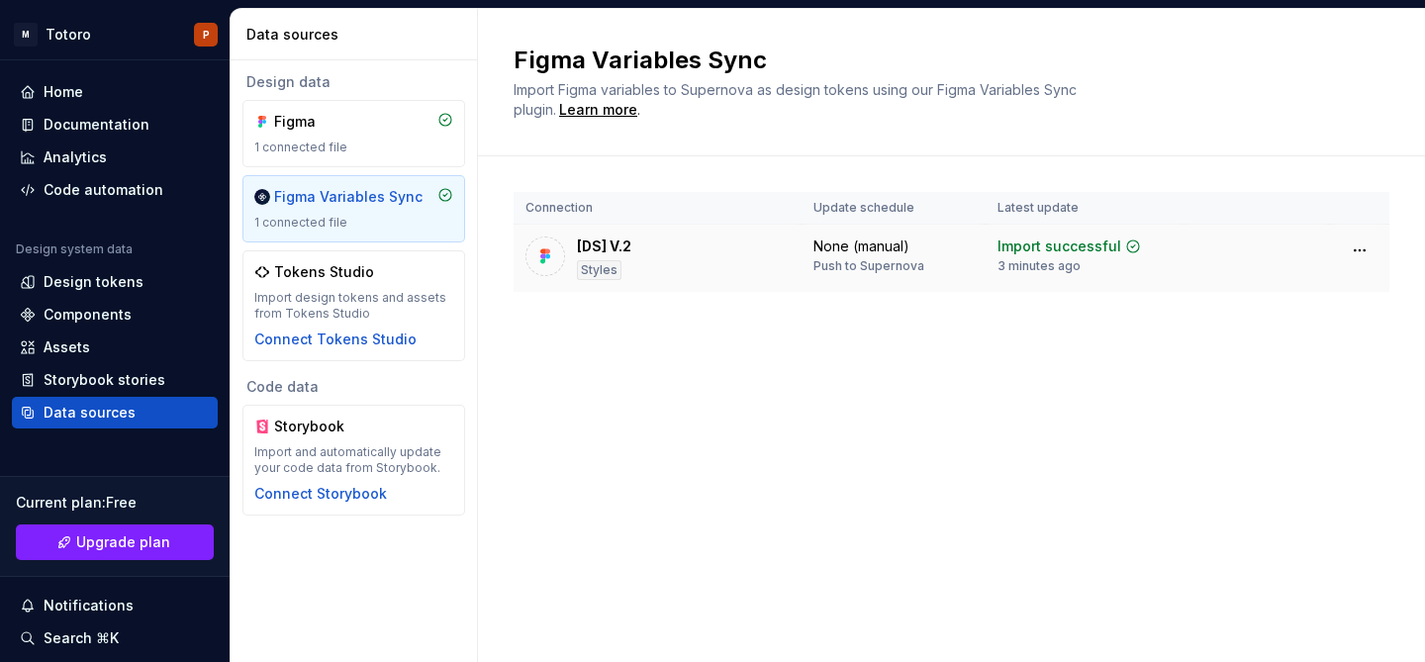
click at [660, 257] on div "[DS] V.2 Styles" at bounding box center [658, 259] width 264 height 44
click at [1363, 245] on html "M Totoro P Home Documentation Analytics Code automation Design system data Desi…" at bounding box center [712, 331] width 1425 height 662
click at [350, 136] on div "Figma 1 connected file" at bounding box center [353, 134] width 199 height 44
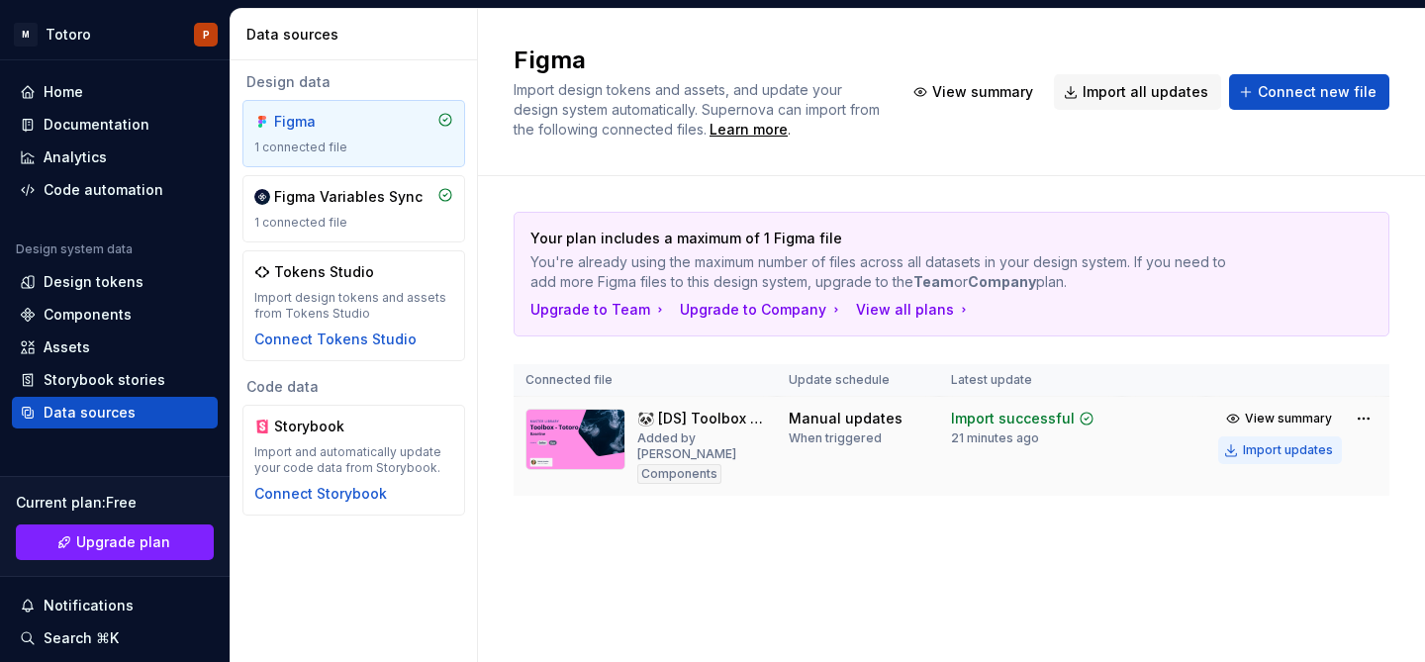
click at [1249, 449] on div "Import updates" at bounding box center [1288, 450] width 90 height 16
click at [97, 373] on div "Storybook stories" at bounding box center [105, 380] width 122 height 20
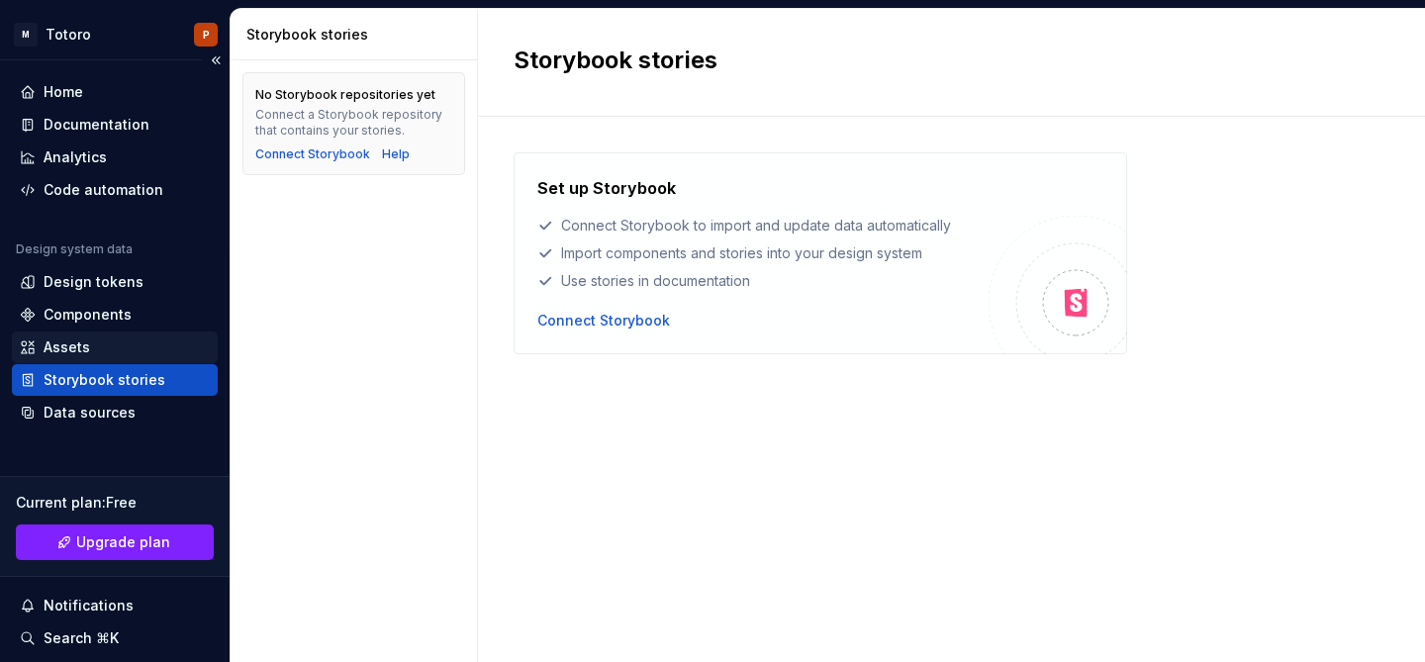
click at [90, 353] on div "Assets" at bounding box center [115, 347] width 190 height 20
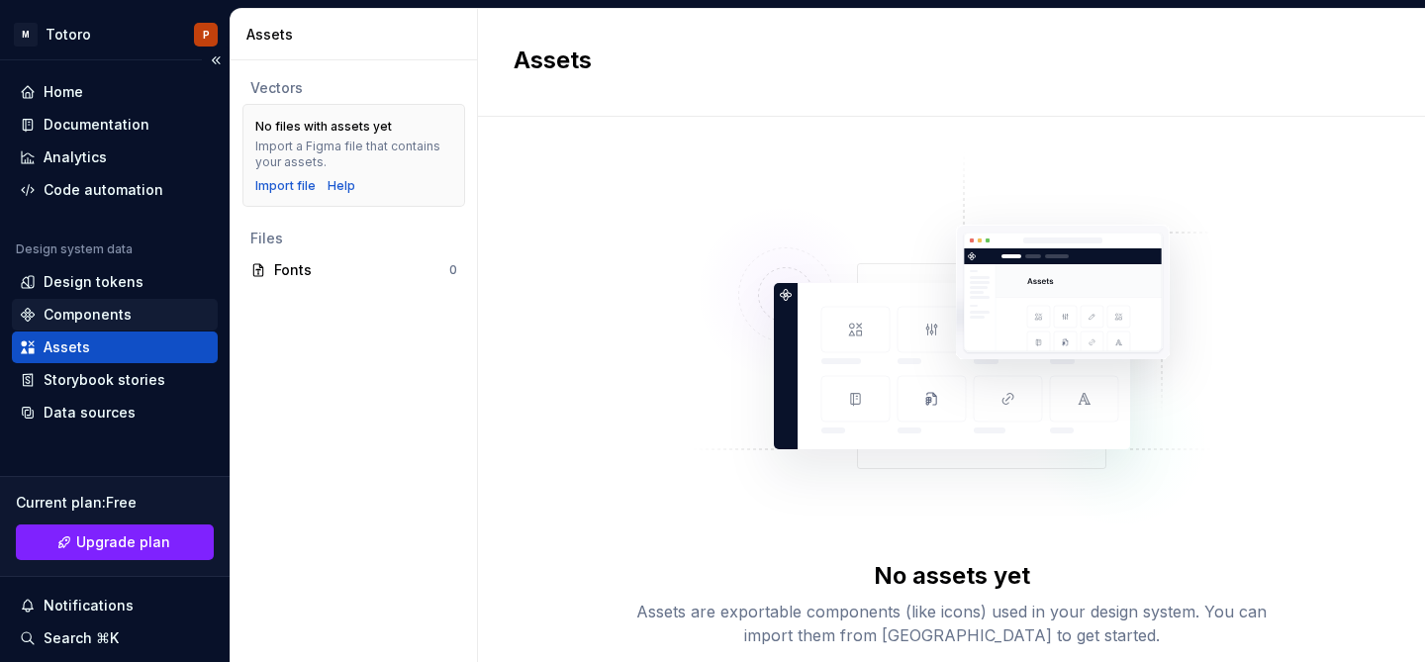
click at [90, 313] on div "Components" at bounding box center [88, 315] width 88 height 20
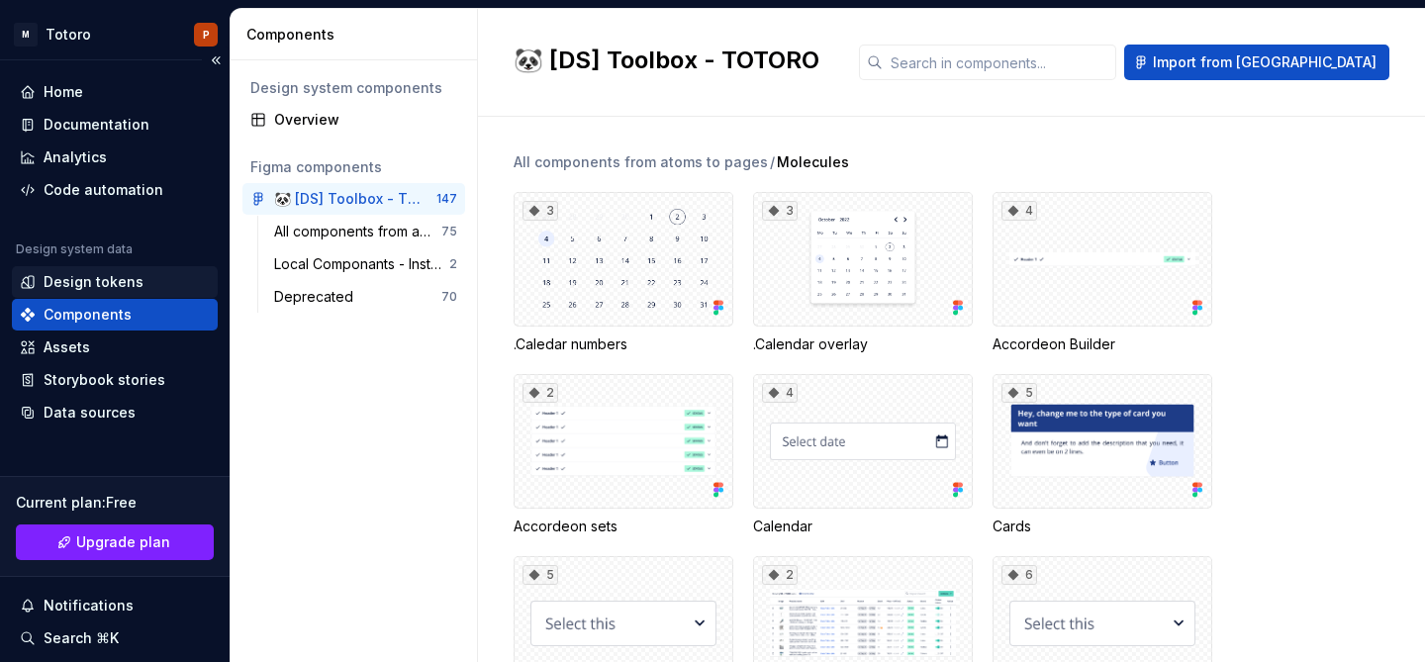
click at [127, 275] on div "Design tokens" at bounding box center [94, 282] width 100 height 20
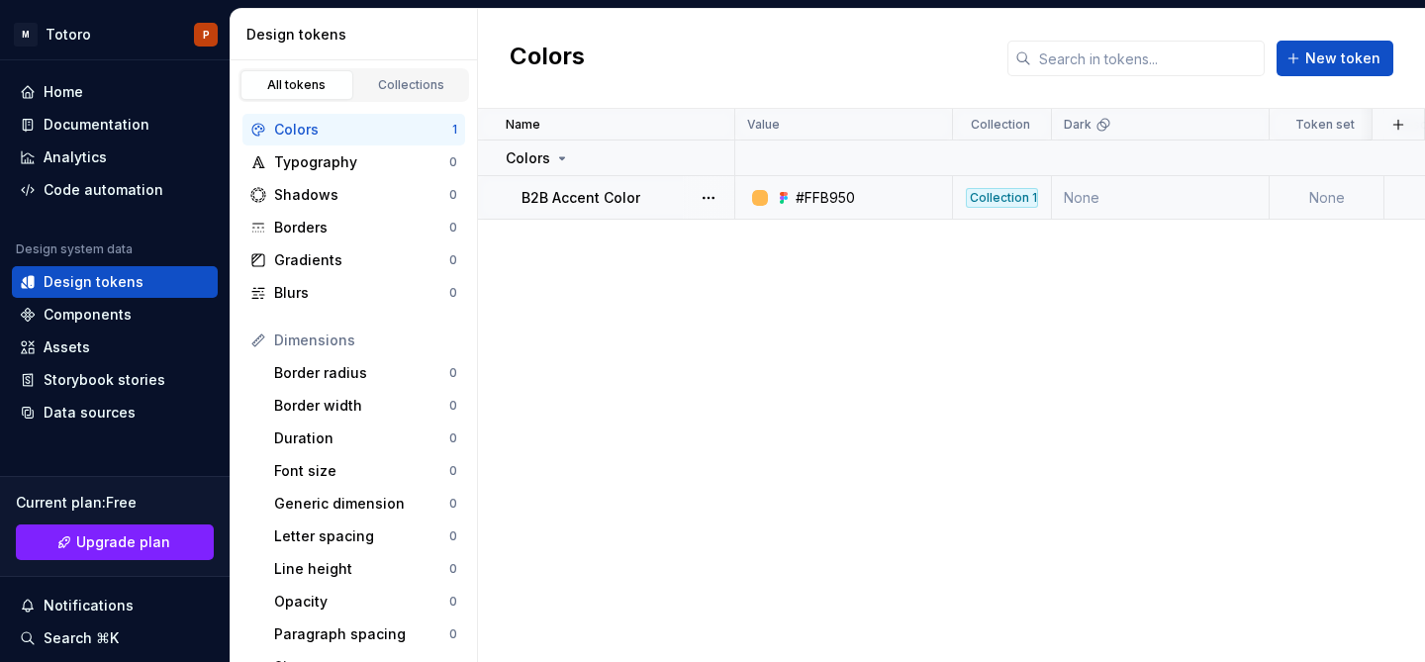
click at [1005, 196] on div "Collection 1" at bounding box center [1002, 198] width 72 height 20
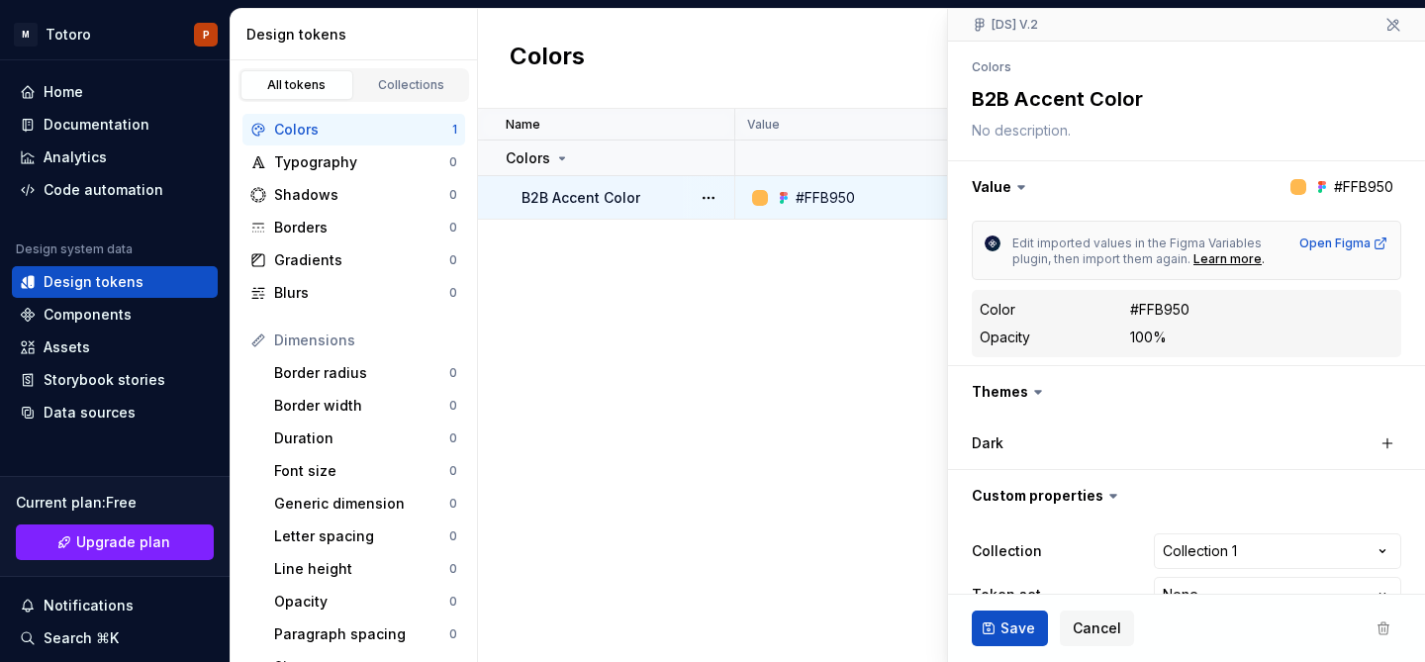
scroll to position [222, 0]
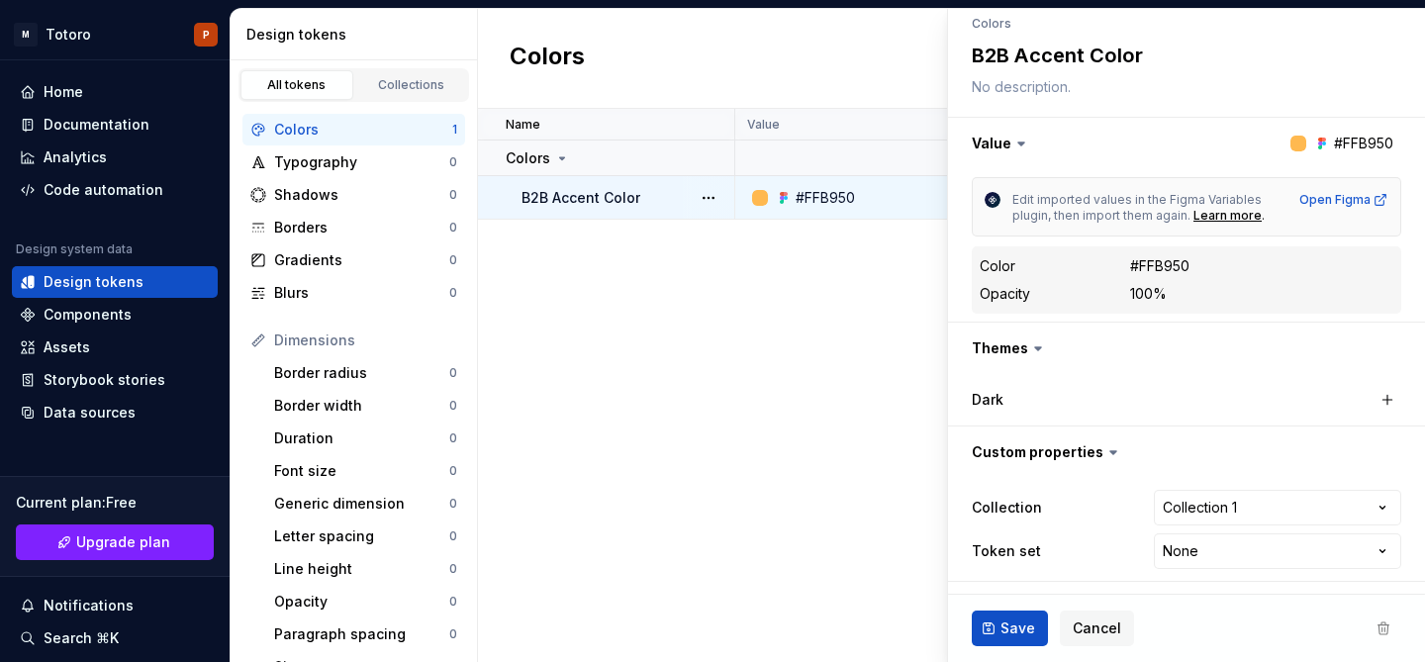
click at [671, 429] on div "Name Value Collection Dark Token set Description Last updated Colors B2B Accent…" at bounding box center [951, 385] width 947 height 553
click at [834, 48] on div "Colors New token" at bounding box center [951, 59] width 947 height 100
click at [876, 465] on div "Name Value Collection Dark Token set Description Last updated Colors B2B Accent…" at bounding box center [951, 385] width 947 height 553
click at [1107, 627] on span "Cancel" at bounding box center [1097, 629] width 48 height 20
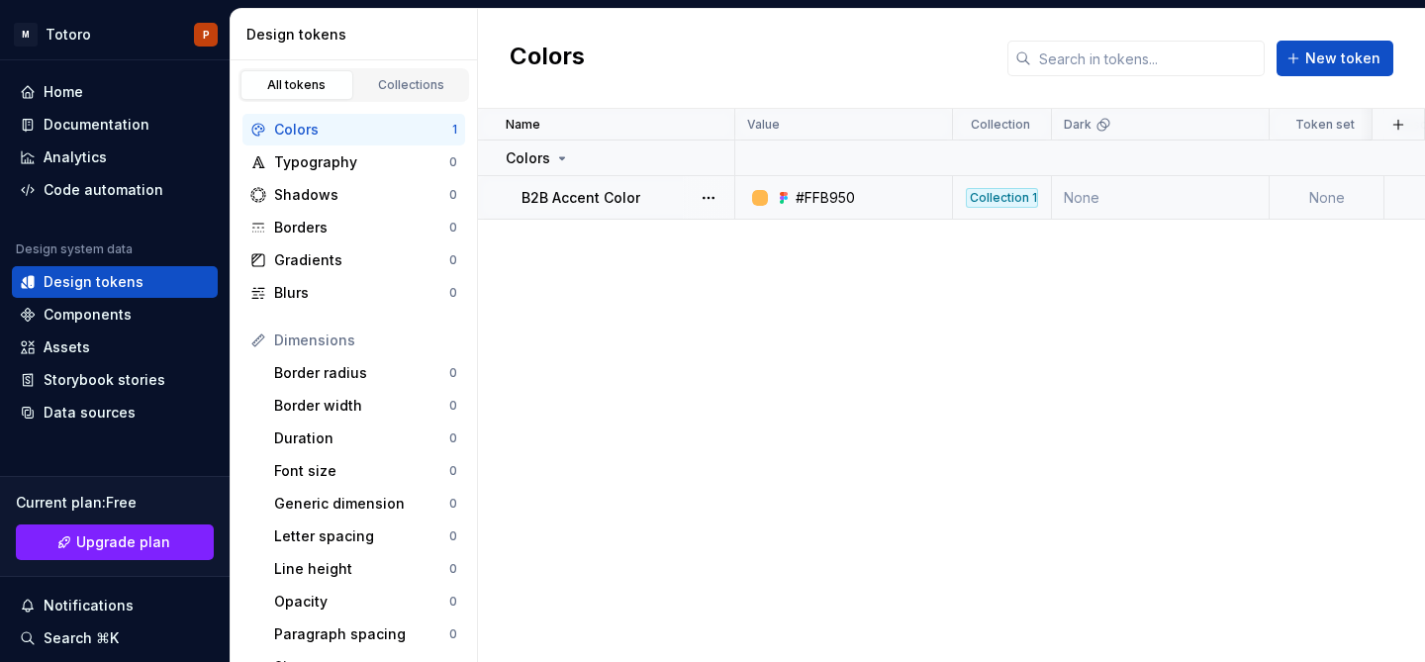
click at [976, 242] on div "Name Value Collection Dark Token set Description Last updated Colors B2B Accent…" at bounding box center [951, 385] width 947 height 553
click at [1287, 64] on button "New token" at bounding box center [1335, 59] width 117 height 36
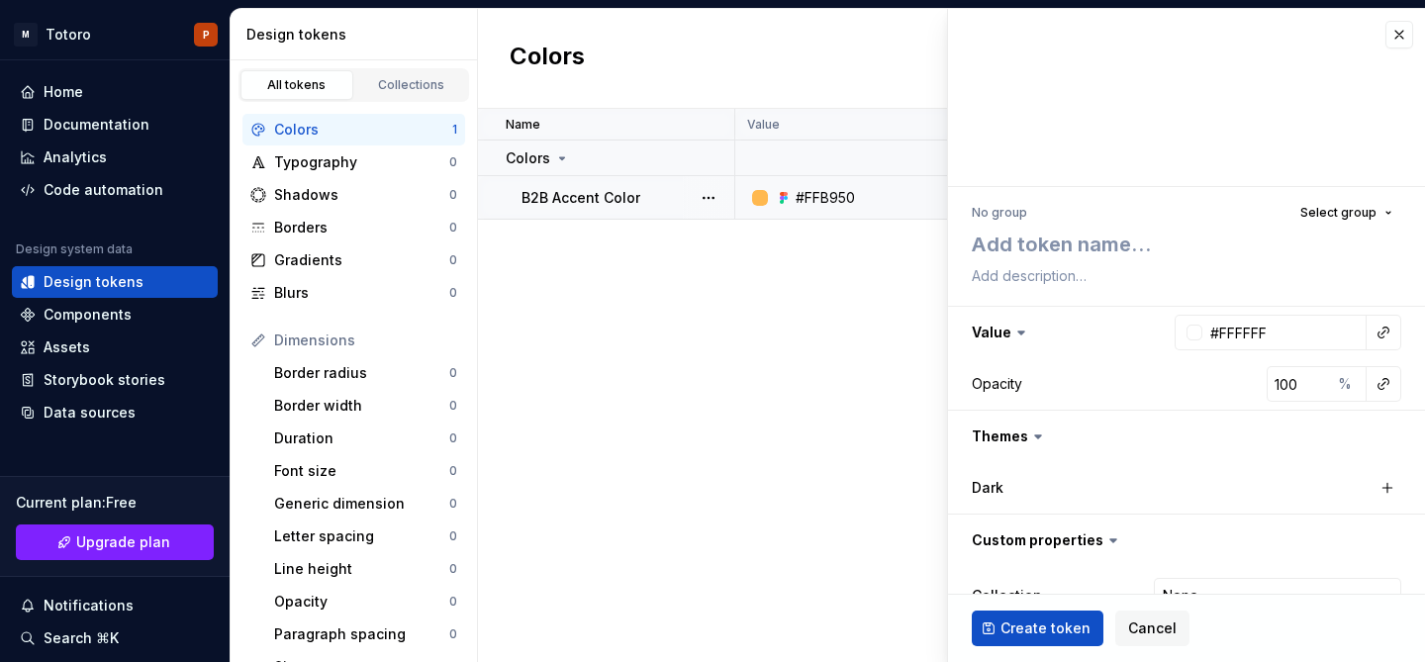
click at [921, 363] on div "Name Value Collection Dark Token set Description Last updated Colors B2B Accent…" at bounding box center [951, 385] width 947 height 553
click at [829, 338] on div "Name Value Collection Dark Token set Description Last updated Colors B2B Accent…" at bounding box center [951, 385] width 947 height 553
click at [369, 85] on div "Collections" at bounding box center [411, 85] width 99 height 16
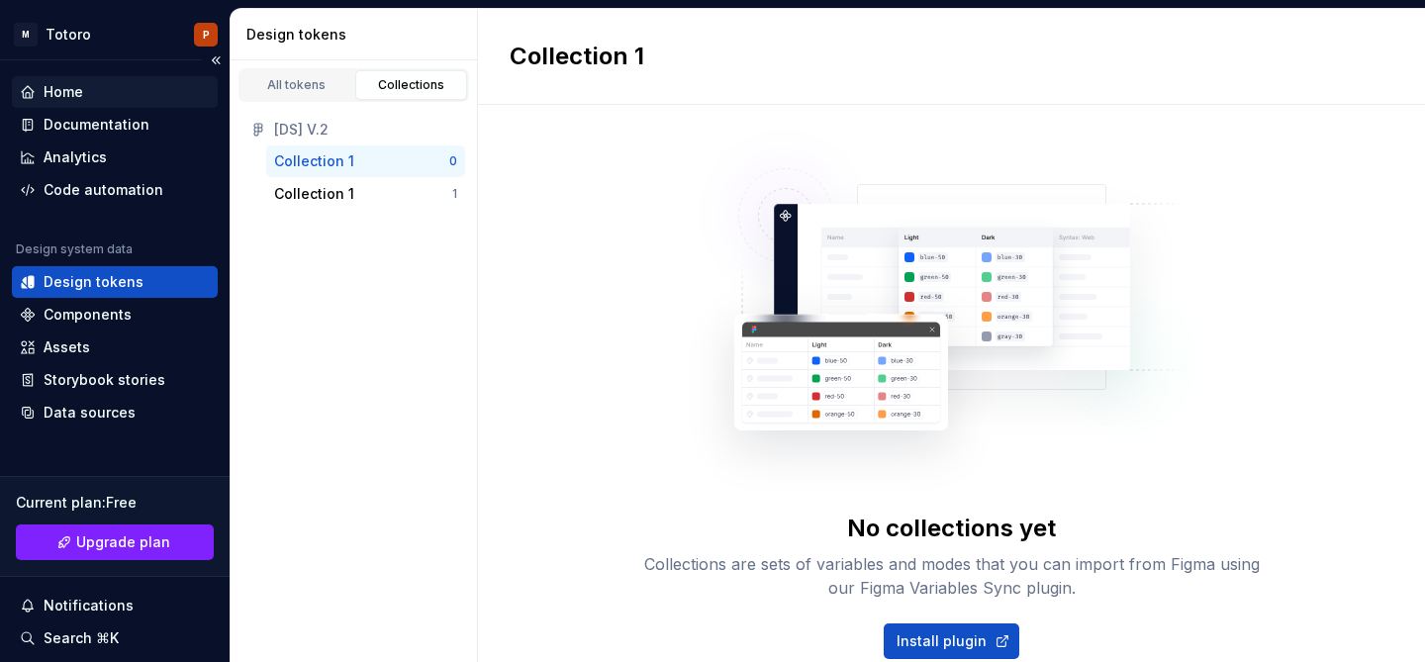
click at [114, 97] on div "Home" at bounding box center [115, 92] width 190 height 20
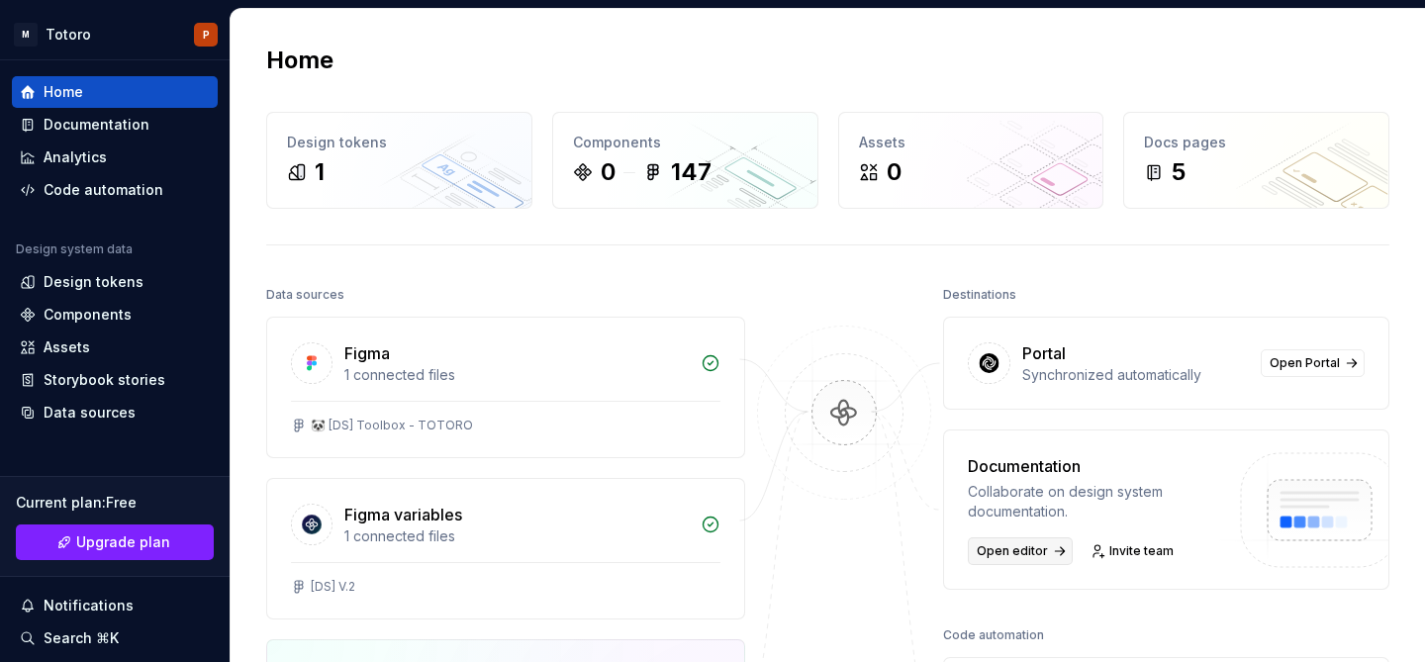
click at [1020, 553] on span "Open editor" at bounding box center [1012, 551] width 71 height 16
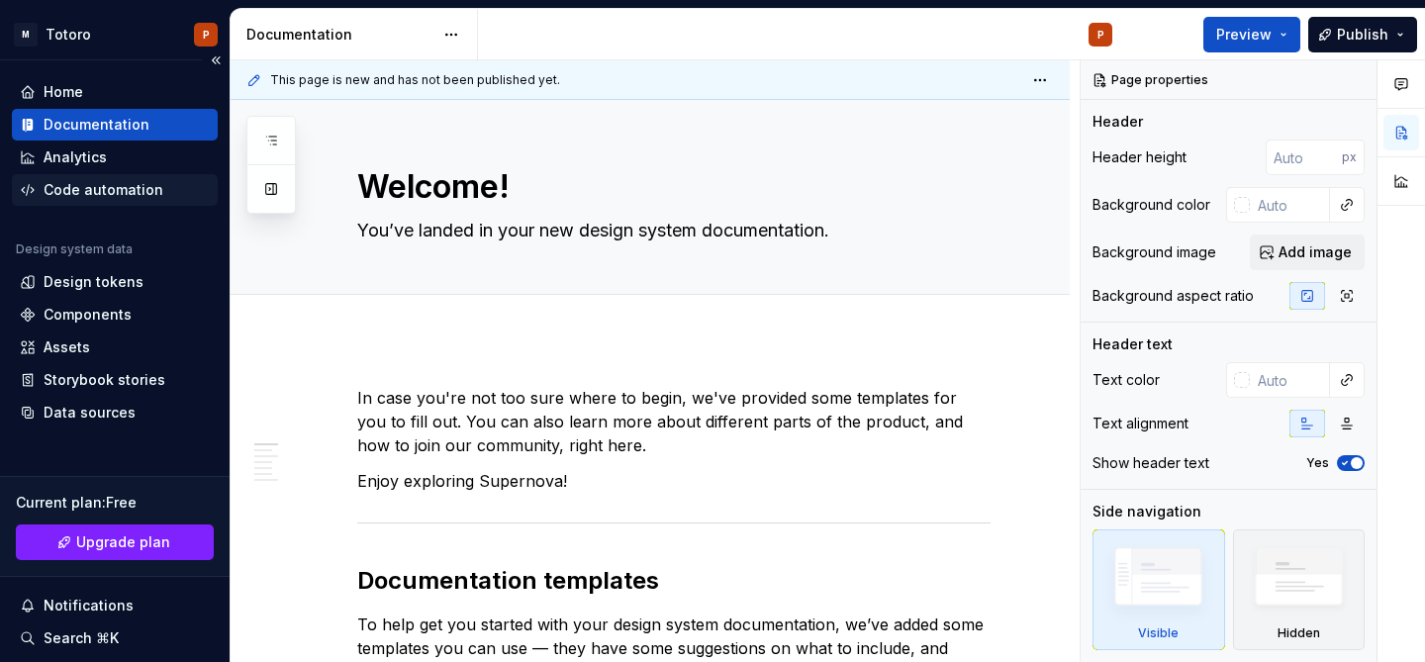
click at [100, 190] on div "Code automation" at bounding box center [104, 190] width 120 height 20
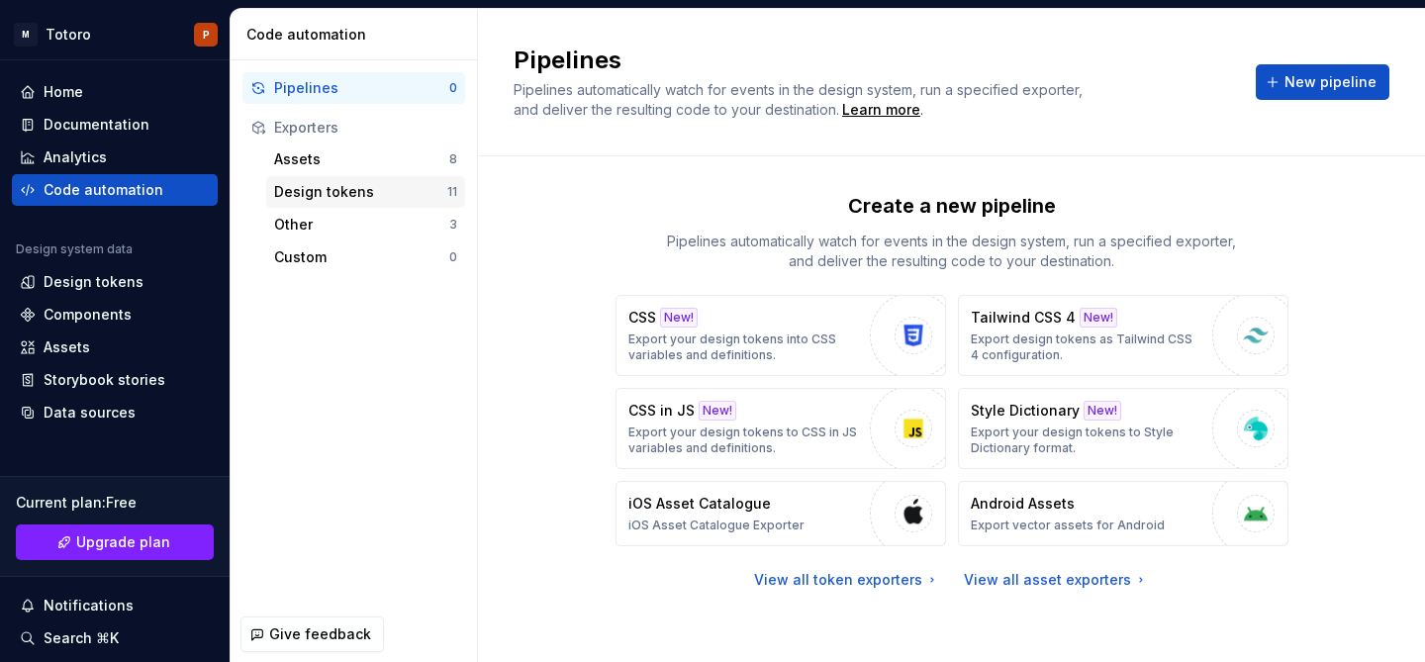
click at [382, 189] on div "Design tokens" at bounding box center [360, 192] width 173 height 20
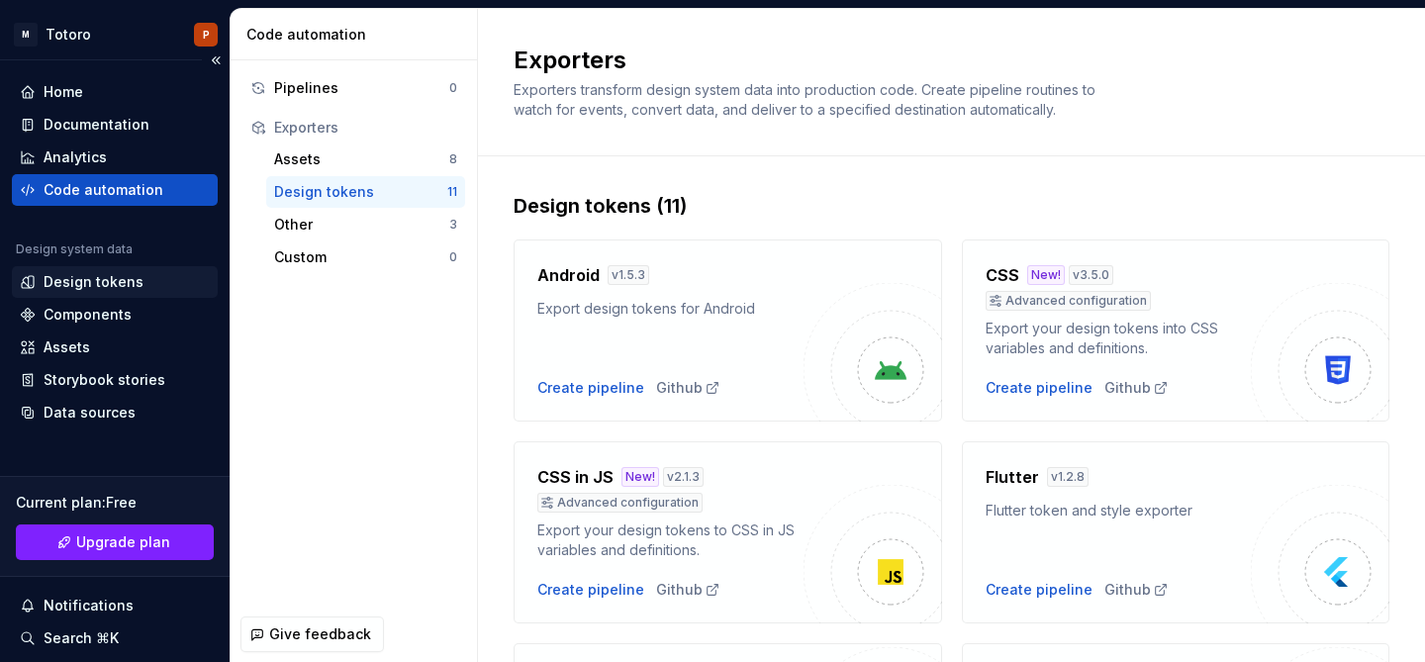
click at [96, 280] on div "Design tokens" at bounding box center [94, 282] width 100 height 20
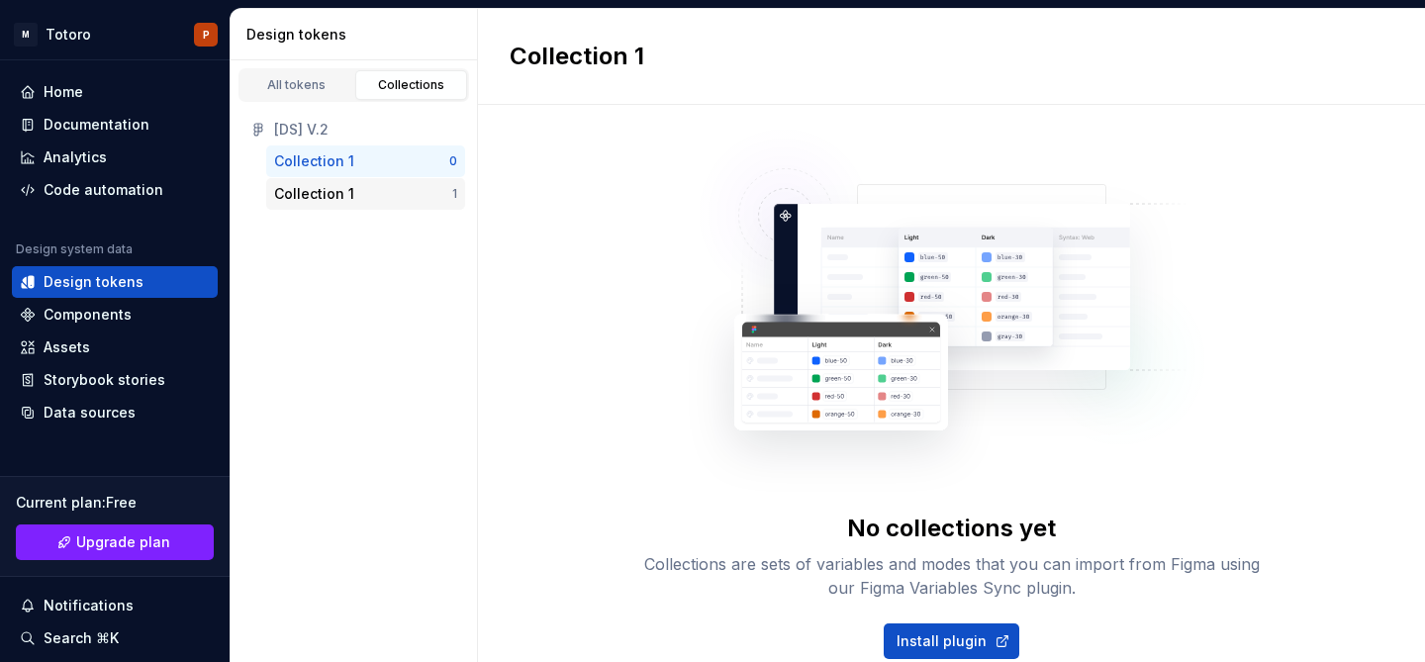
click at [371, 192] on div "Collection 1" at bounding box center [363, 194] width 178 height 20
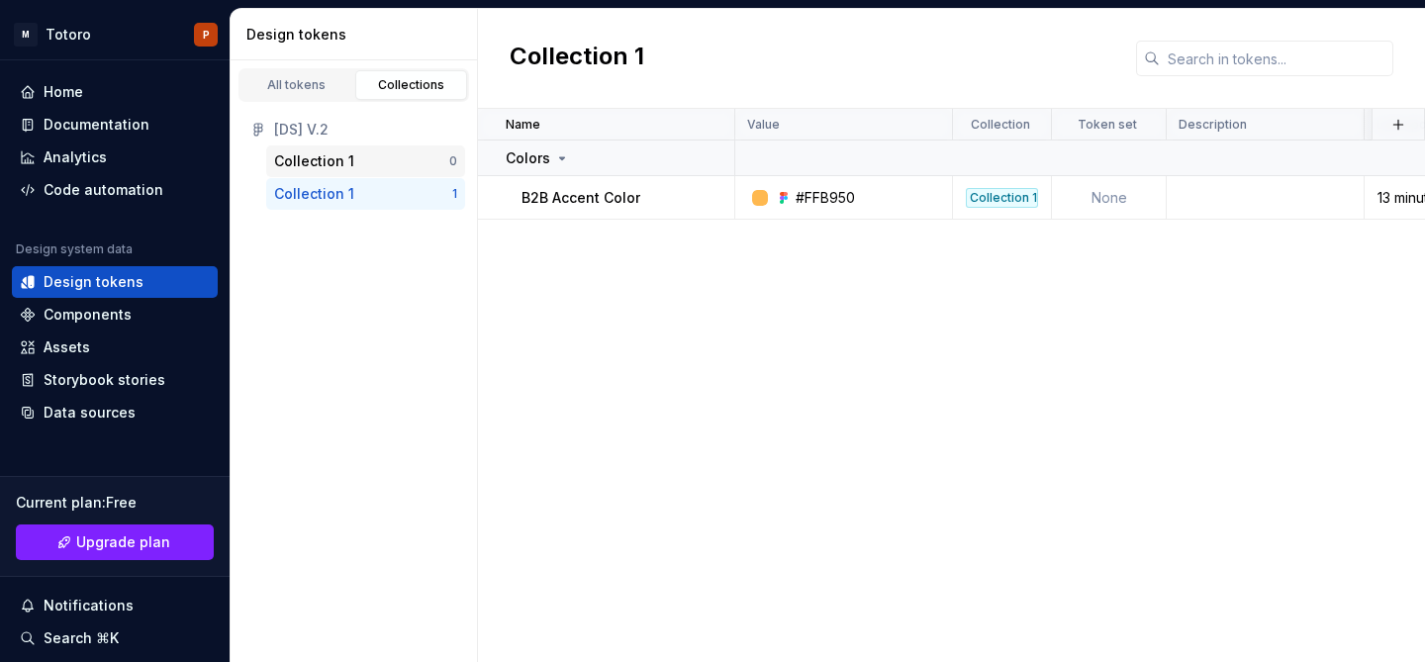
click at [340, 160] on div "Collection 1" at bounding box center [314, 161] width 80 height 20
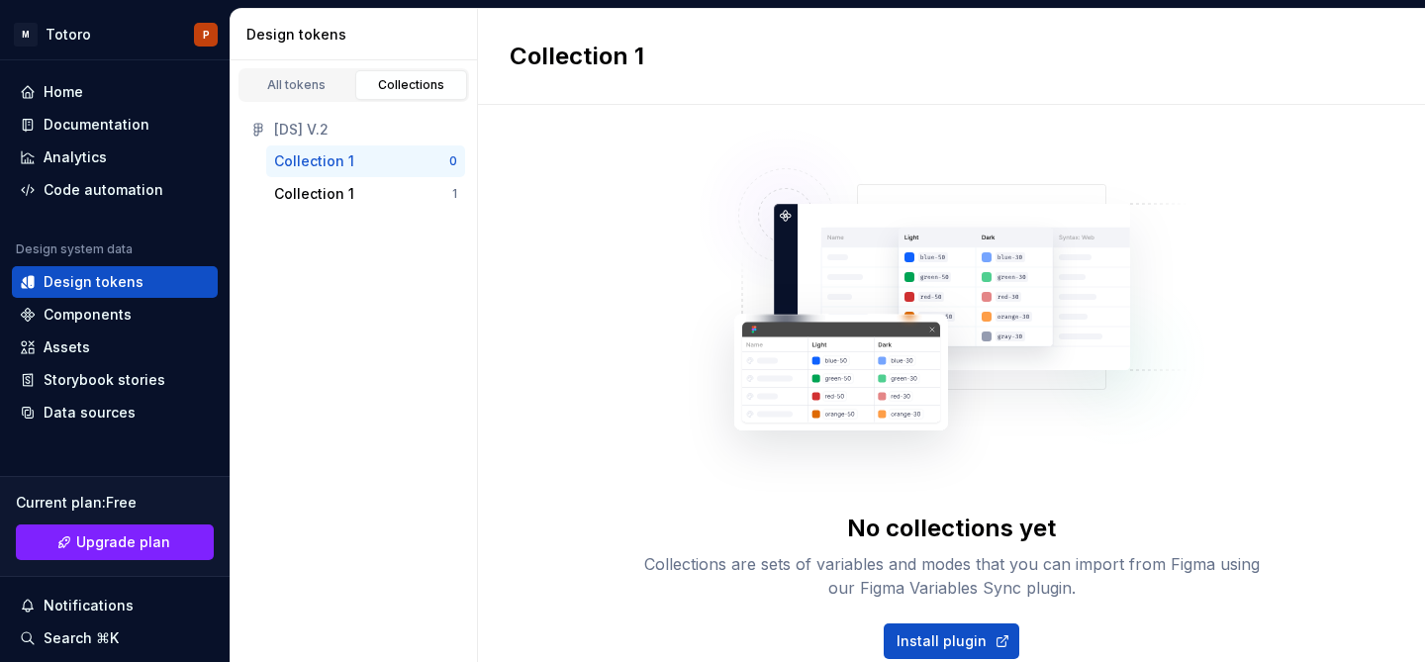
scroll to position [41, 0]
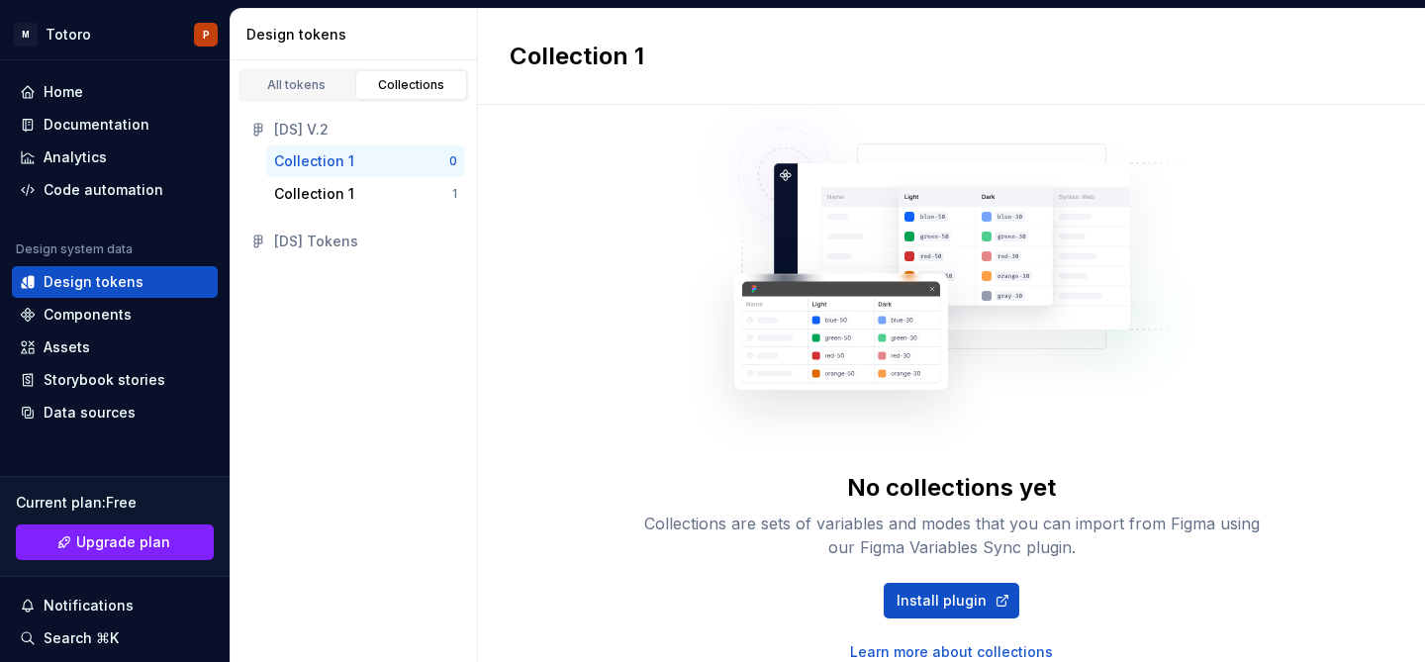
click at [333, 242] on div "[DS] Tokens" at bounding box center [365, 242] width 183 height 20
click at [356, 190] on div "Collection 1" at bounding box center [363, 194] width 178 height 20
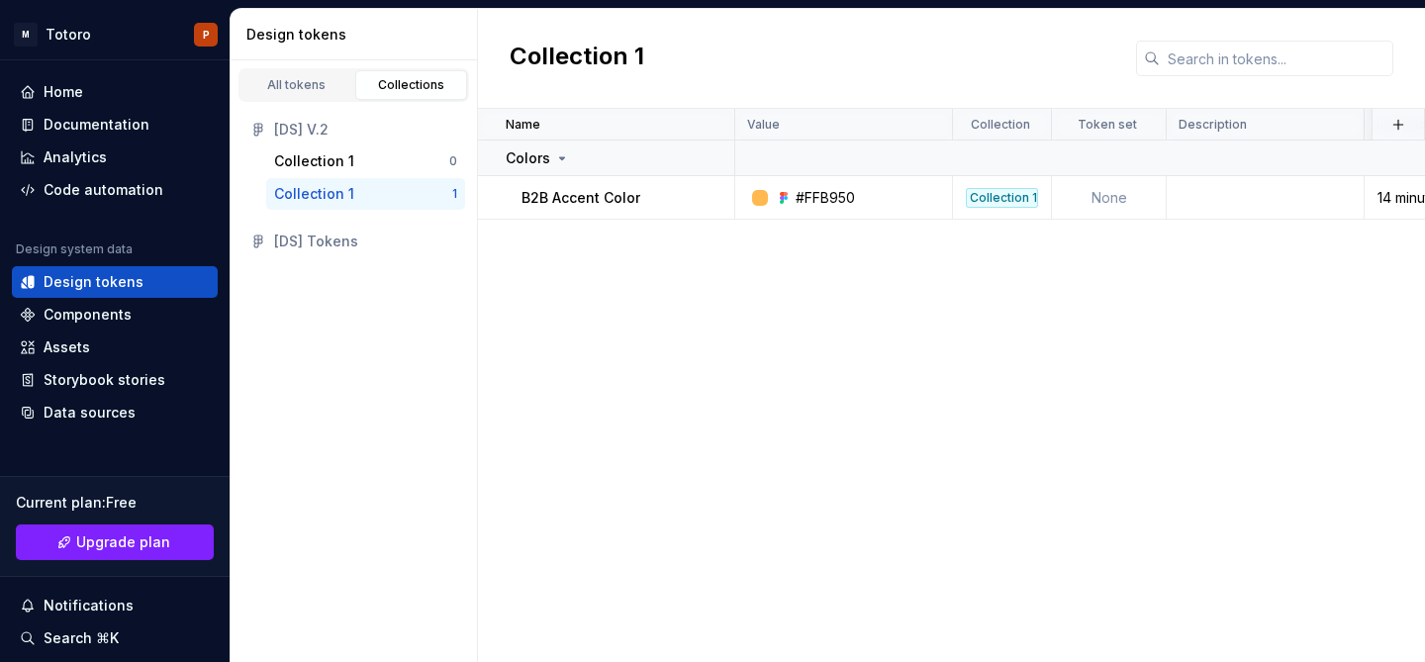
click at [321, 102] on div "[DS] V.2 Collection 1 0 Collection 1 1 [DS] Tokens" at bounding box center [354, 185] width 246 height 167
click at [321, 98] on link "All tokens" at bounding box center [296, 85] width 113 height 30
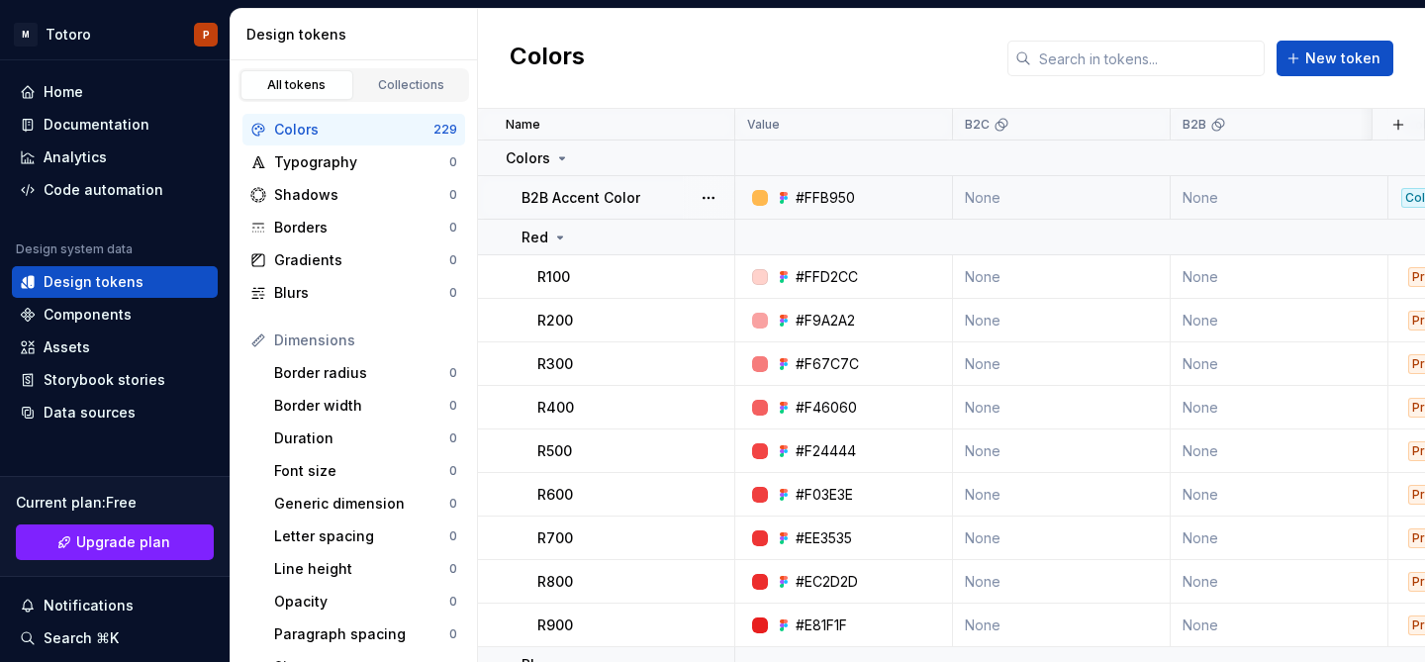
click at [608, 195] on p "B2B Accent Color" at bounding box center [581, 198] width 119 height 20
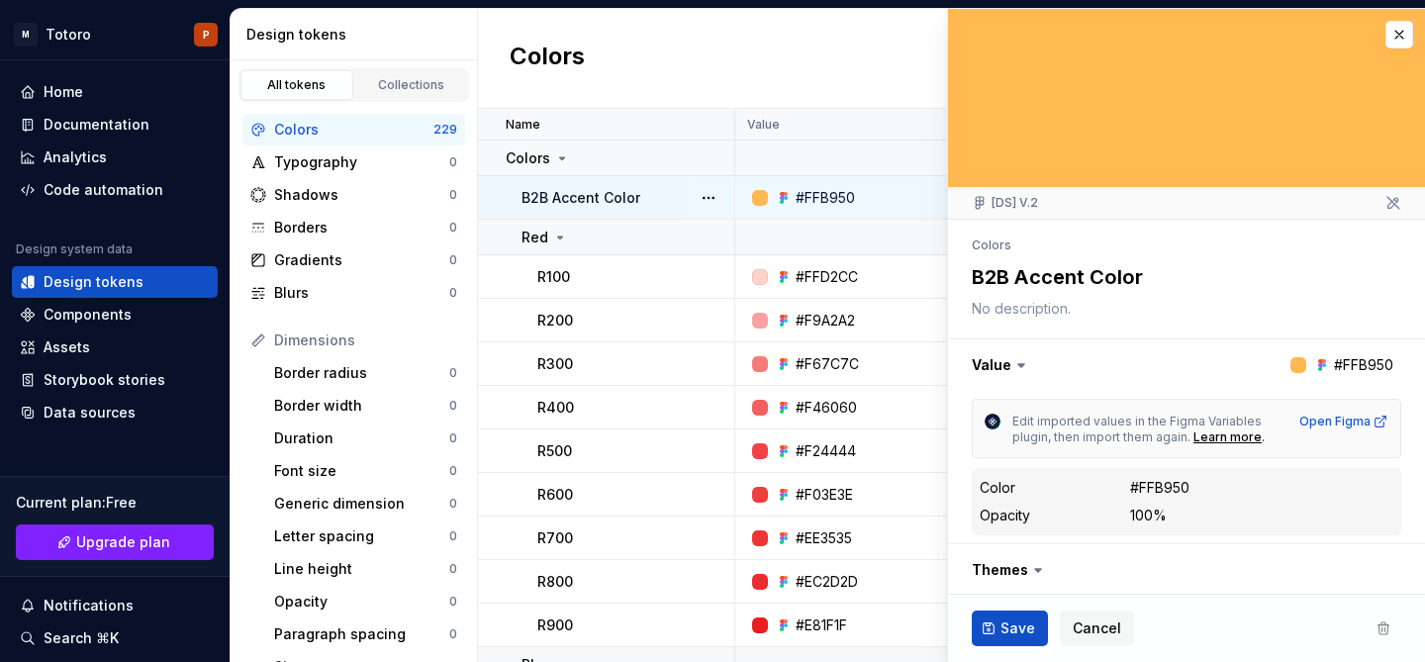
type textarea "*"
click at [708, 198] on button "button" at bounding box center [709, 198] width 28 height 28
click at [755, 313] on span "Delete token" at bounding box center [764, 309] width 129 height 32
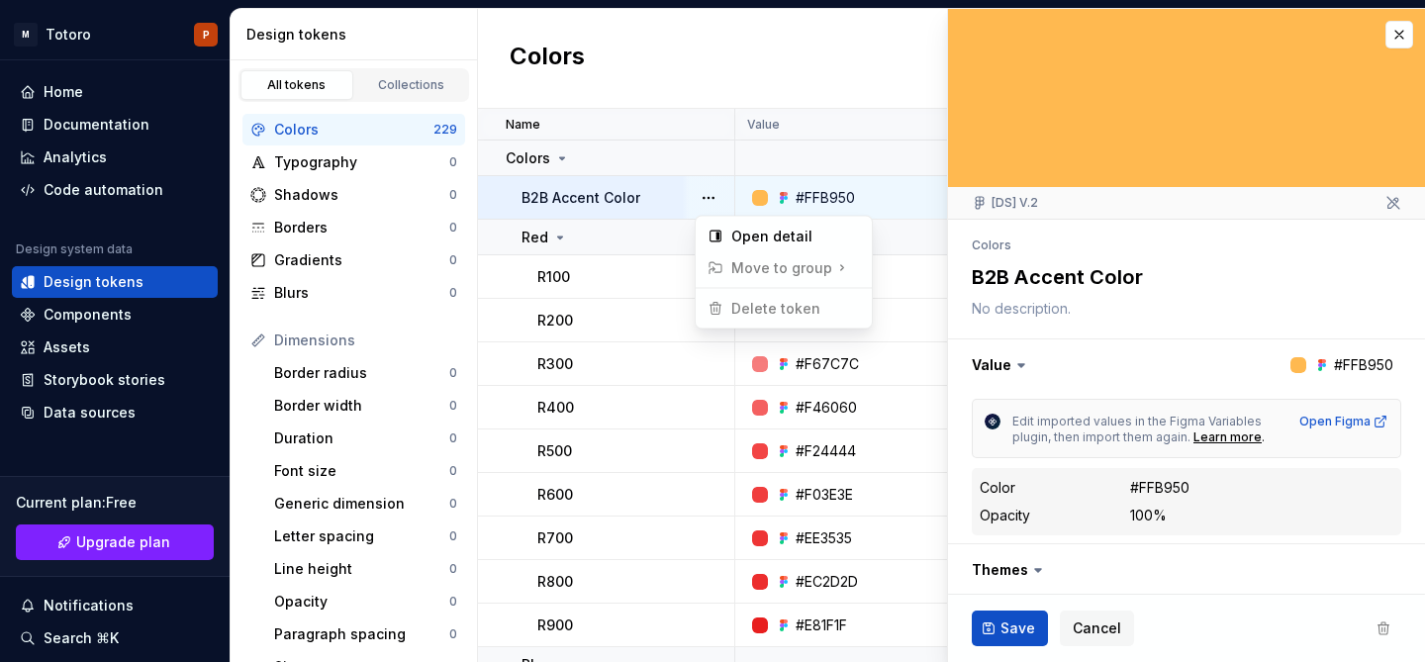
click at [755, 313] on span "Delete token" at bounding box center [764, 309] width 129 height 32
click at [656, 201] on html "M Totoro P Home Documentation Analytics Code automation Design system data Desi…" at bounding box center [712, 331] width 1425 height 662
click at [708, 198] on button "button" at bounding box center [709, 198] width 28 height 28
click at [649, 196] on html "M Totoro P Home Documentation Analytics Code automation Design system data Desi…" at bounding box center [712, 331] width 1425 height 662
click at [1400, 41] on button "button" at bounding box center [1400, 35] width 28 height 28
